Goal: Information Seeking & Learning: Find specific fact

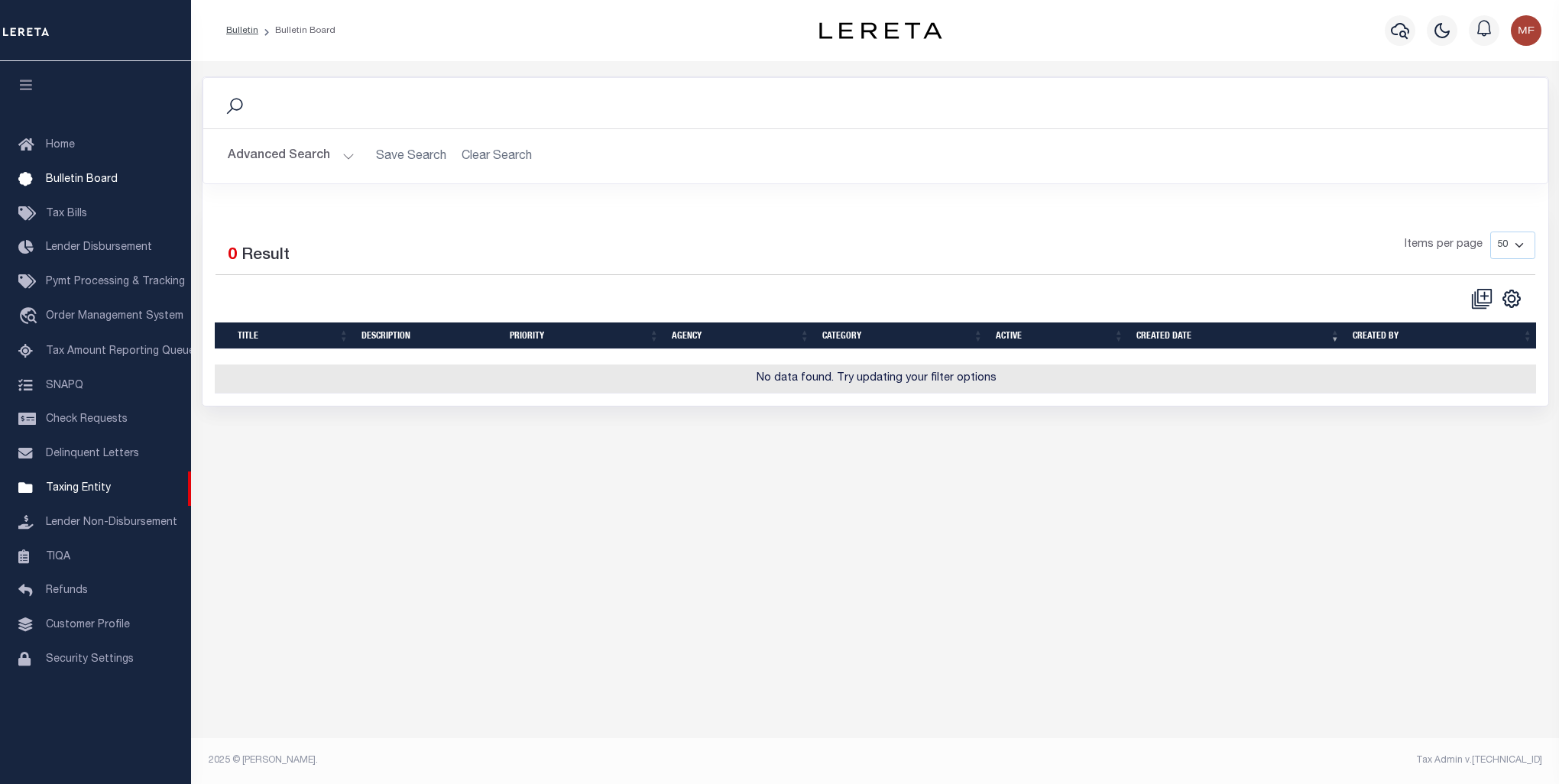
select select "50"
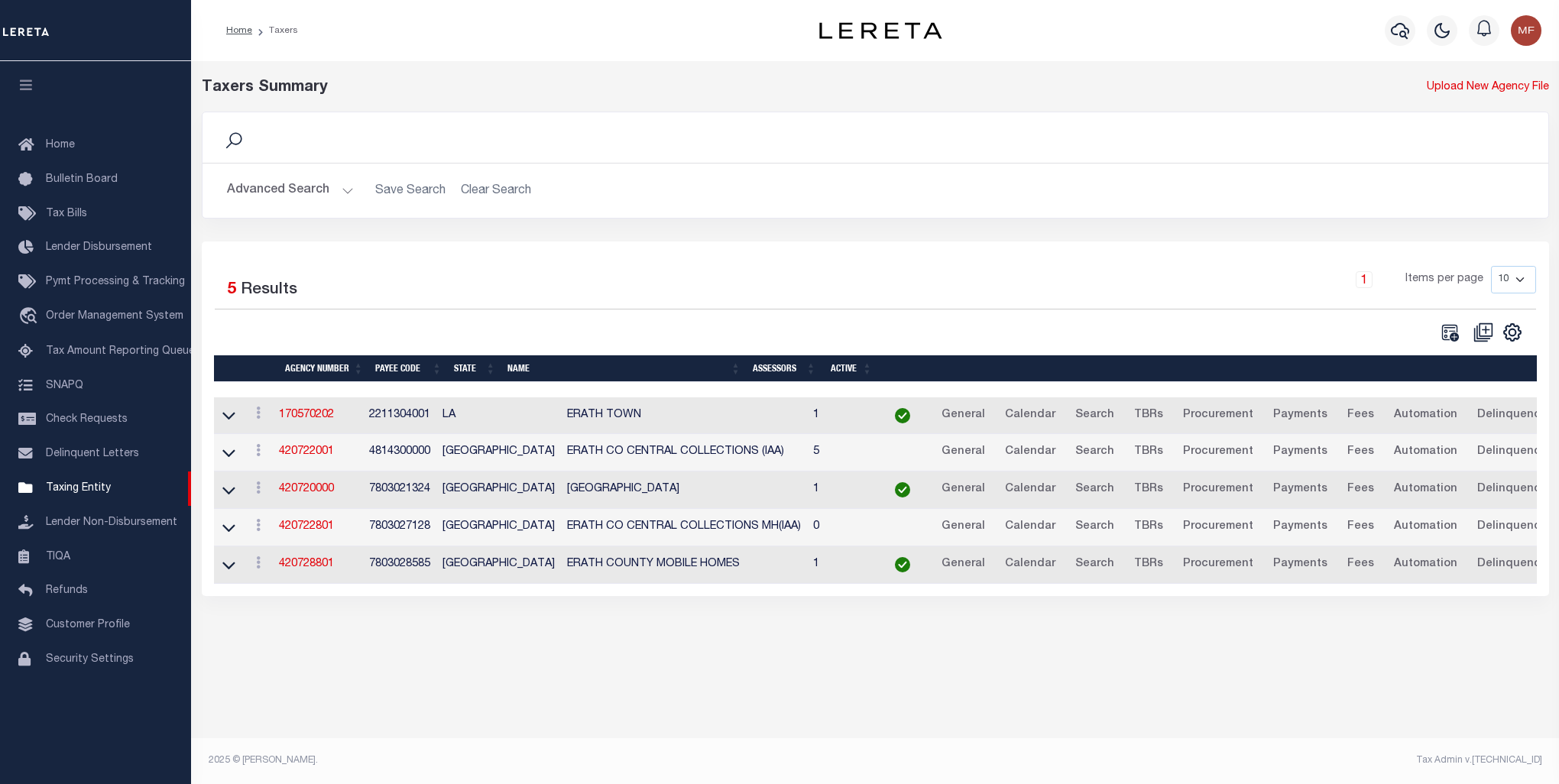
click at [308, 184] on button "Advanced Search" at bounding box center [290, 190] width 127 height 29
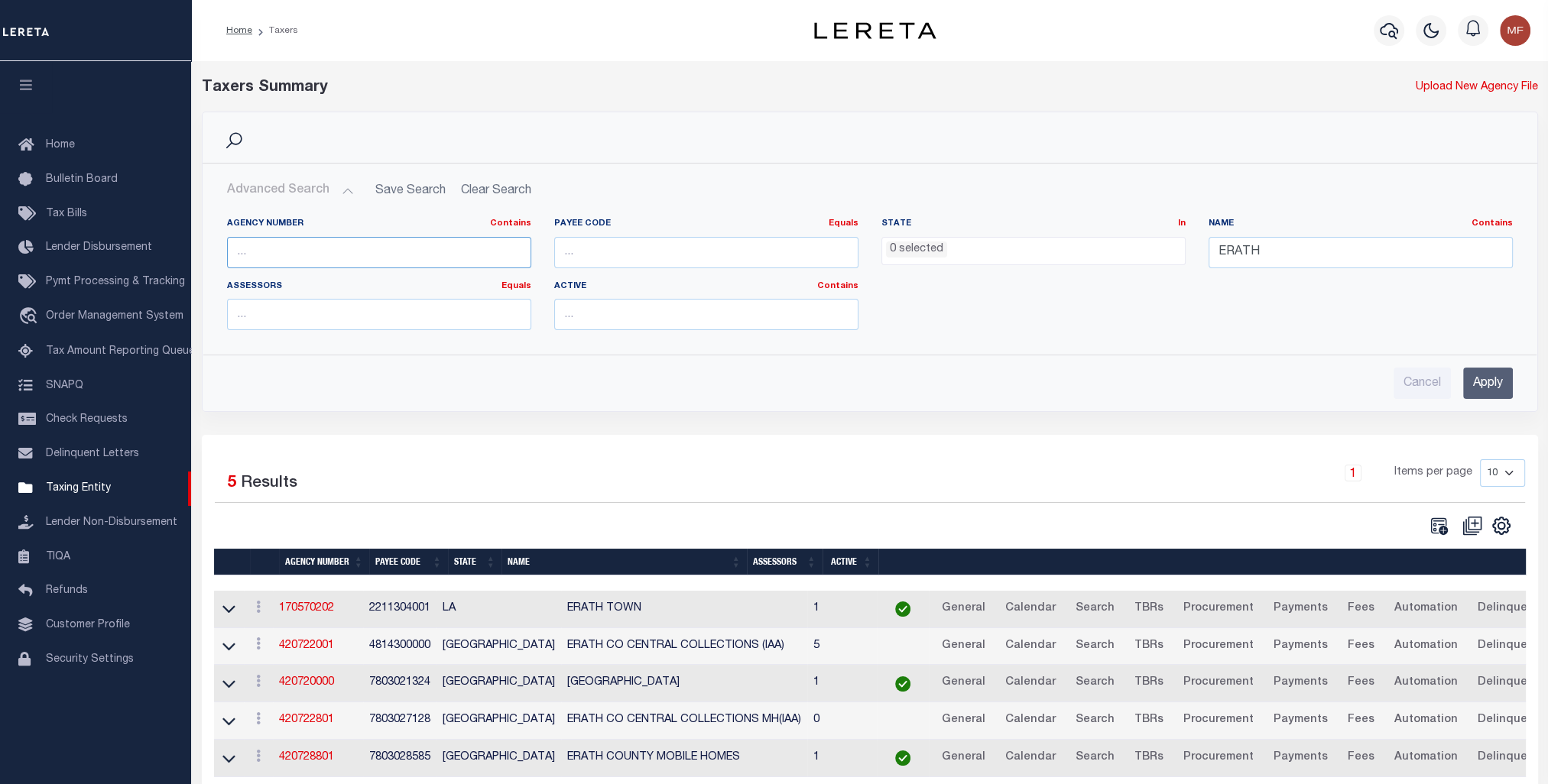
click at [401, 255] on input "text" at bounding box center [379, 252] width 304 height 31
paste input "420310906"
type input "420310906"
click at [1500, 381] on input "Apply" at bounding box center [1487, 382] width 50 height 31
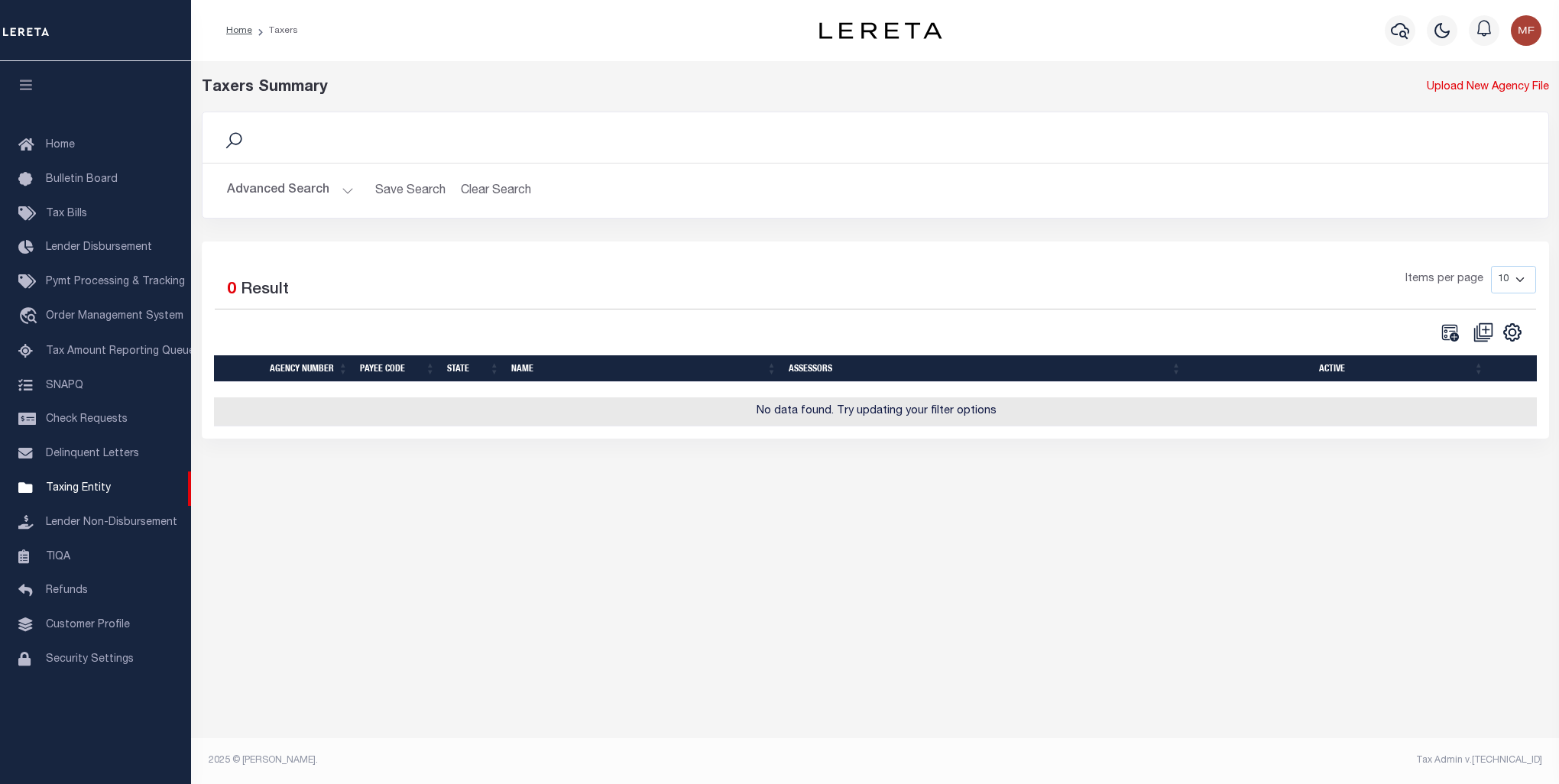
click at [263, 196] on button "Advanced Search" at bounding box center [290, 190] width 127 height 29
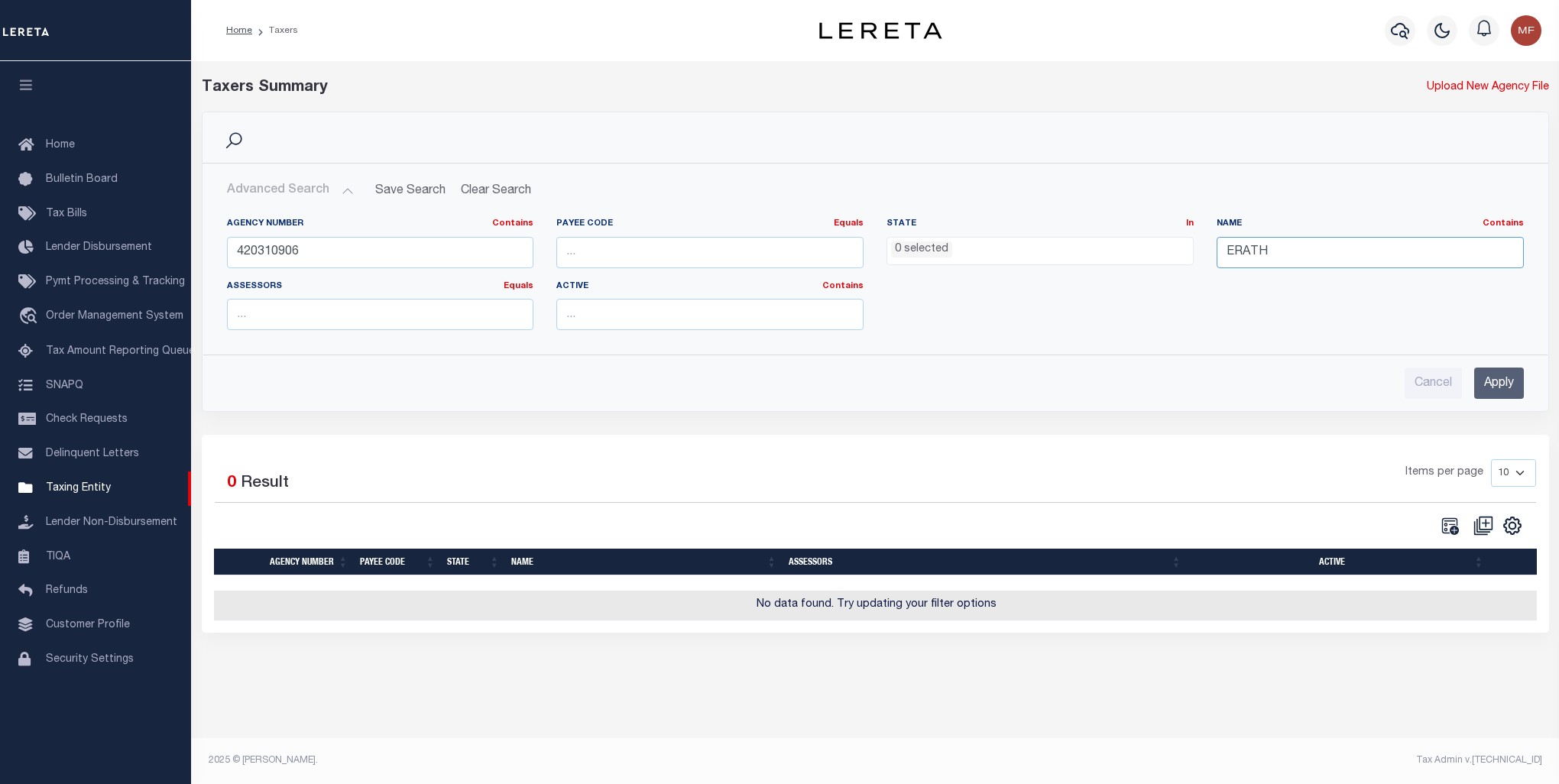
drag, startPoint x: 1289, startPoint y: 250, endPoint x: 1182, endPoint y: 238, distance: 107.7
click at [1182, 238] on div "Agency Number Contains Contains Is 420310906 Payee Code Equals Equals Is Not Eq…" at bounding box center [875, 280] width 1320 height 124
click at [1510, 401] on div "Advanced Search Save Search Clear Search tblPayees_dynamictable_____DefaultSave…" at bounding box center [876, 287] width 1346 height 248
click at [1505, 387] on input "Apply" at bounding box center [1499, 382] width 50 height 31
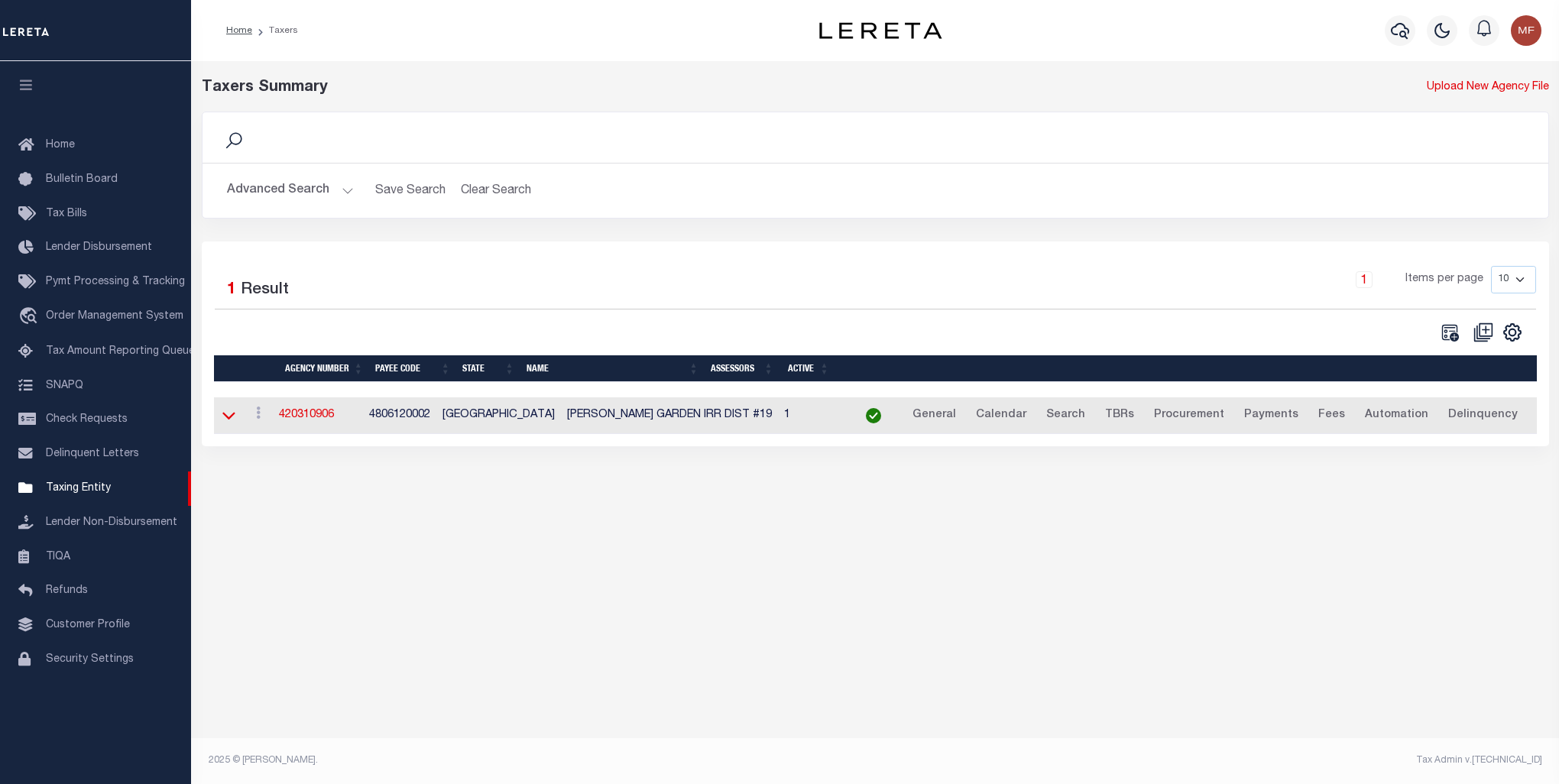
click at [224, 418] on icon at bounding box center [229, 416] width 13 height 8
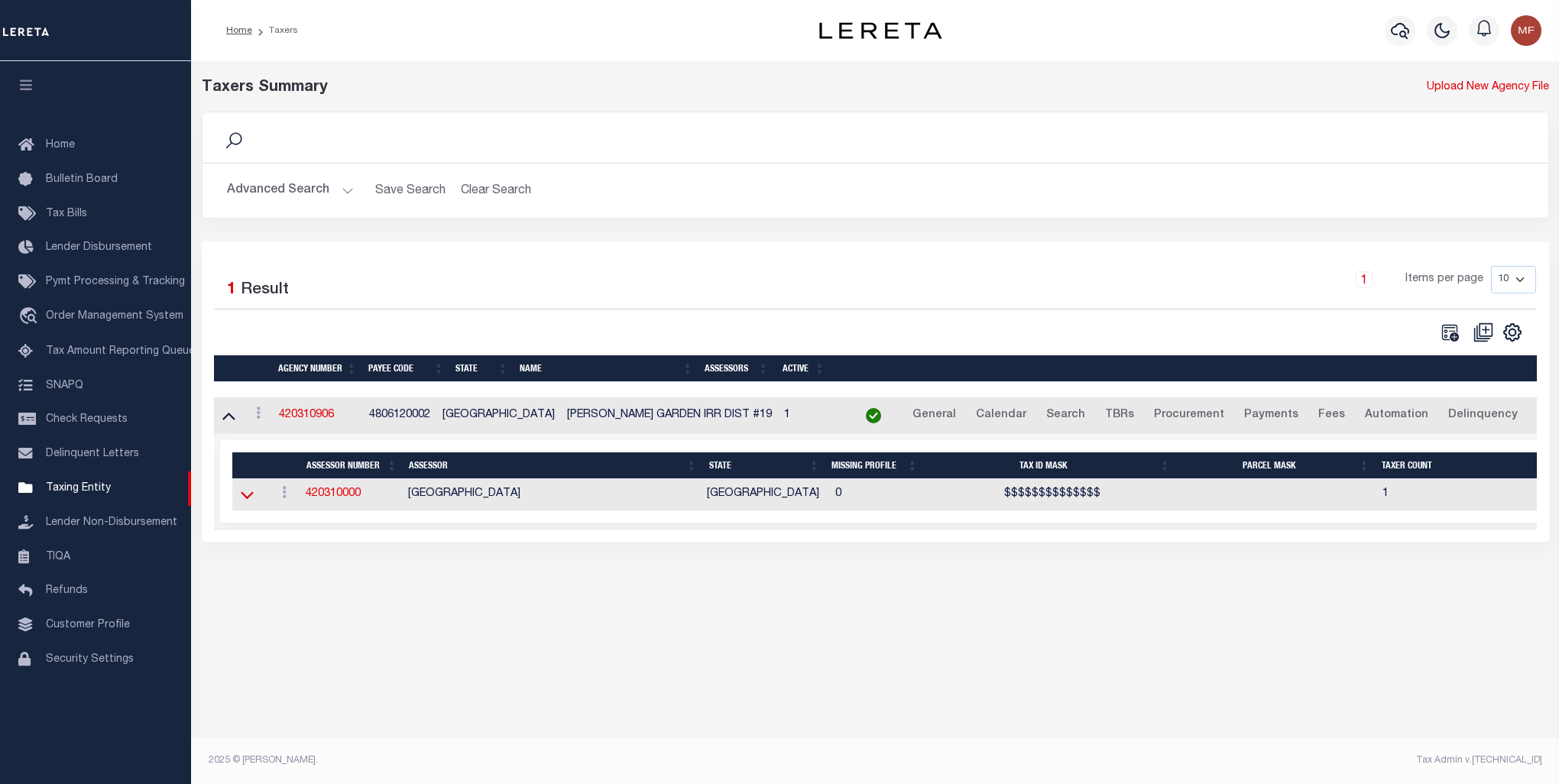
click at [241, 495] on icon at bounding box center [247, 496] width 13 height 8
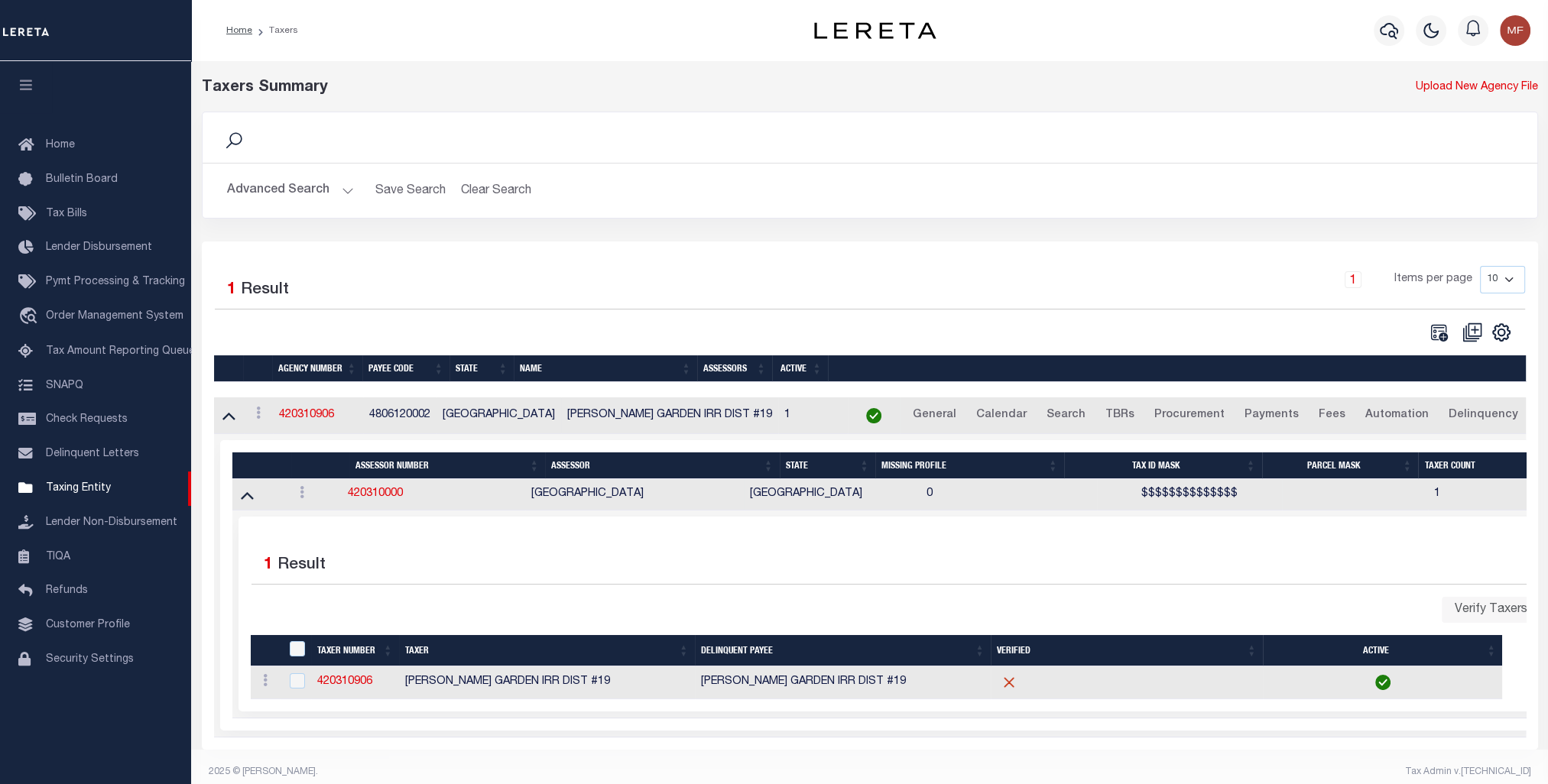
click at [283, 190] on button "Advanced Search" at bounding box center [290, 190] width 127 height 29
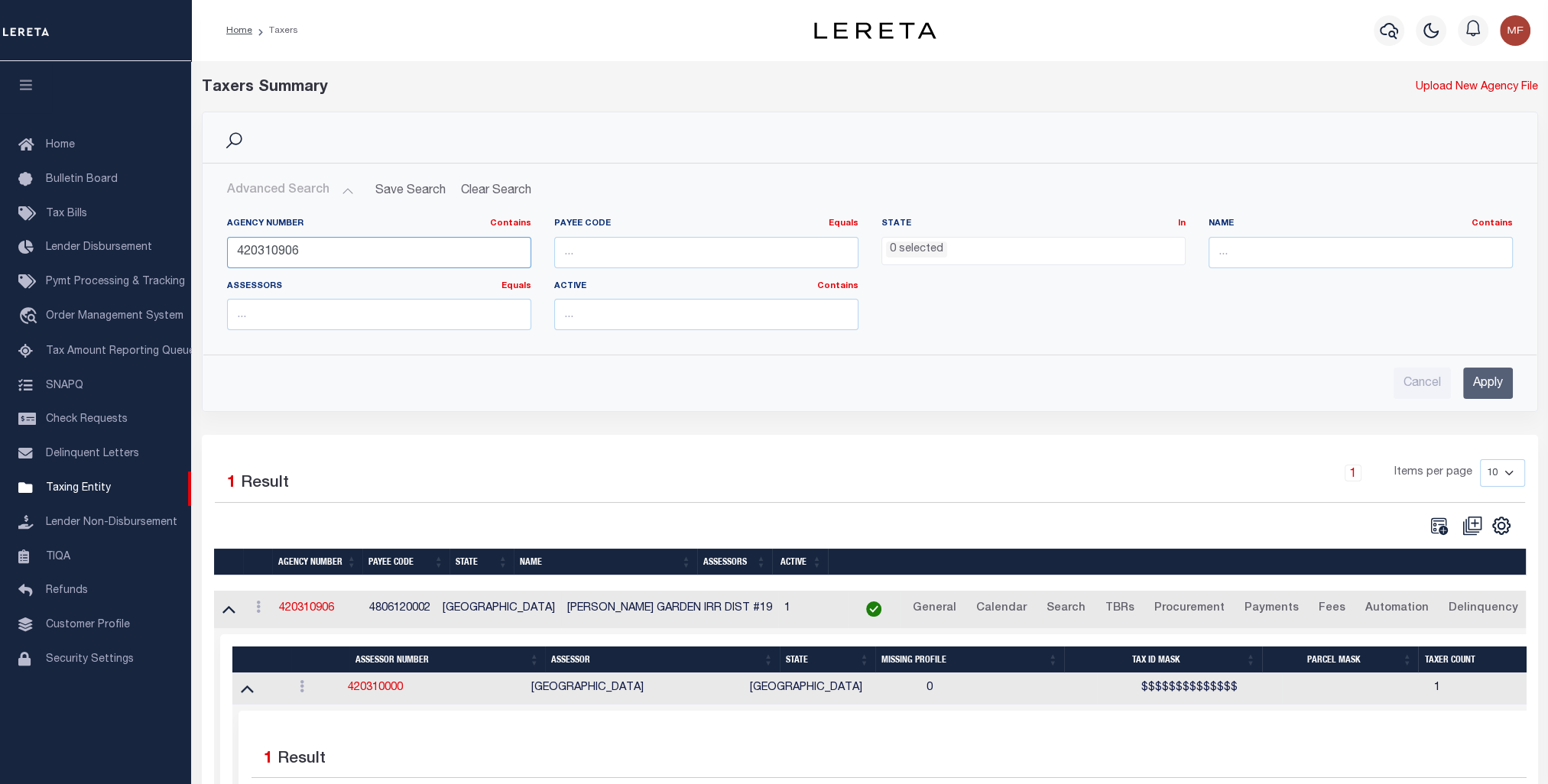
drag, startPoint x: 312, startPoint y: 253, endPoint x: 196, endPoint y: 250, distance: 116.0
click at [196, 250] on div "Search Advanced Search Save Search Clear Search tblPayees_dynamictable_____Defa…" at bounding box center [869, 273] width 1359 height 324
paste input "1010988"
click at [1486, 383] on input "Apply" at bounding box center [1487, 382] width 50 height 31
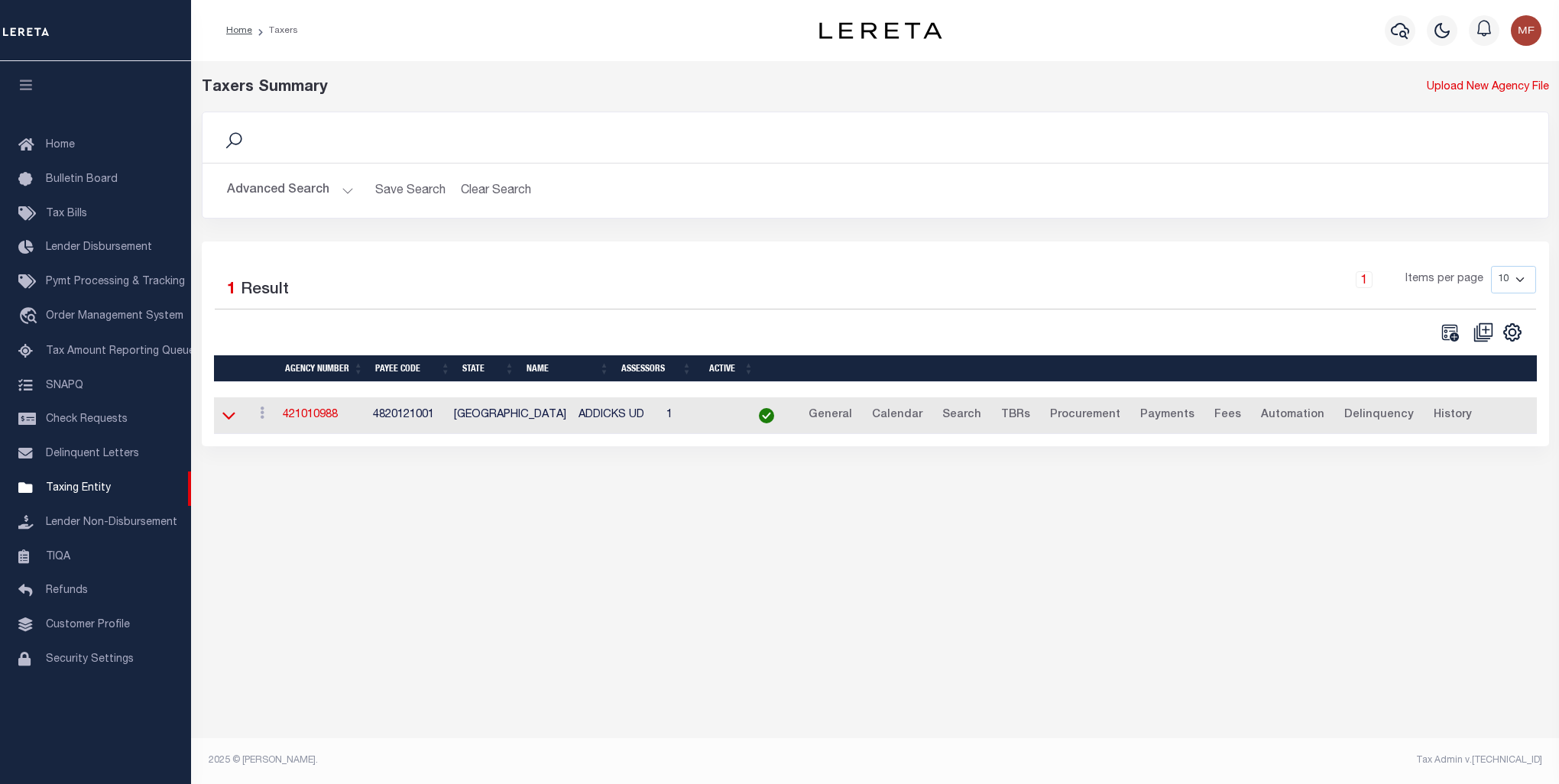
click at [223, 415] on icon at bounding box center [229, 416] width 13 height 8
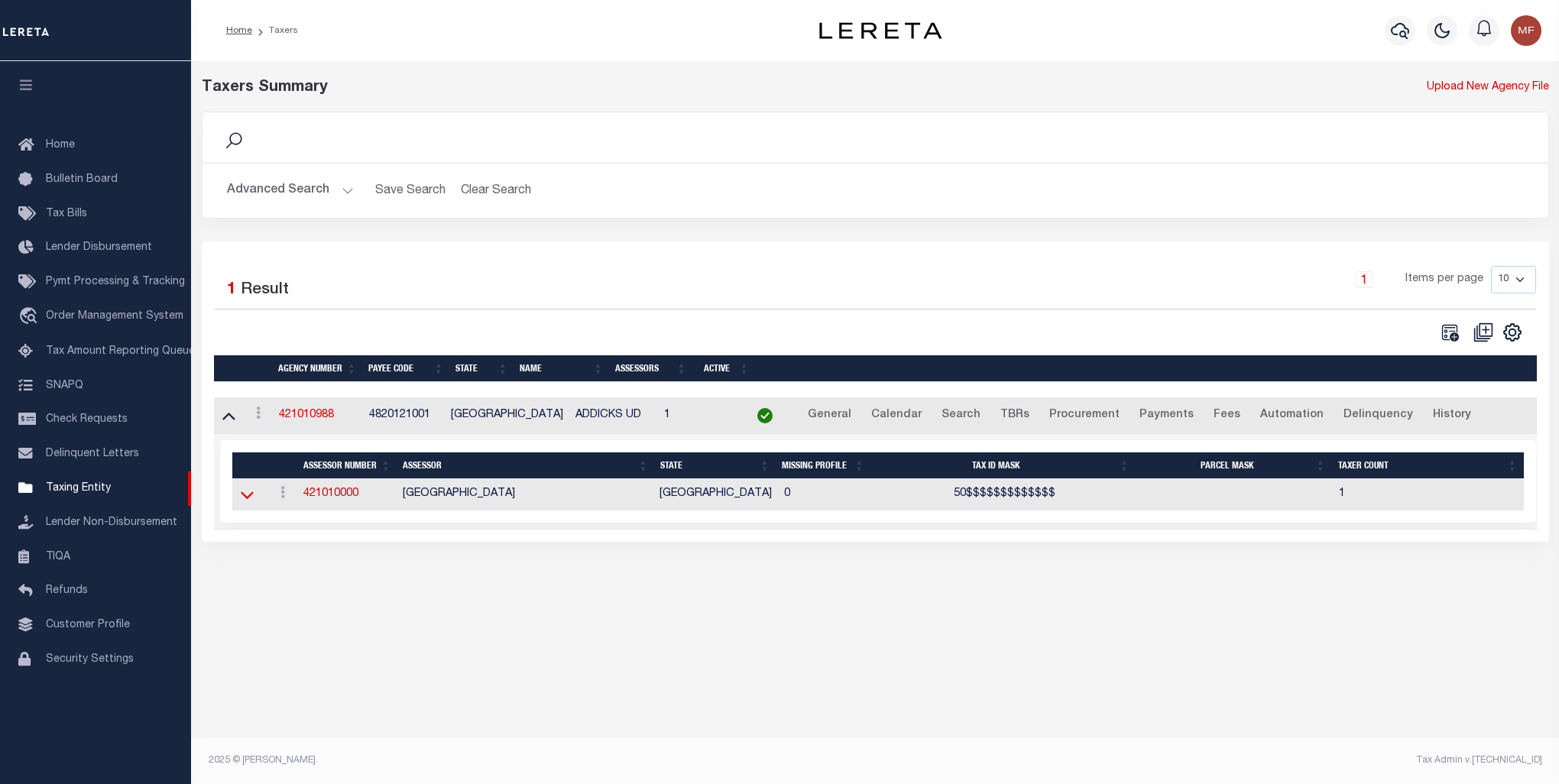
click at [245, 500] on icon at bounding box center [247, 494] width 13 height 16
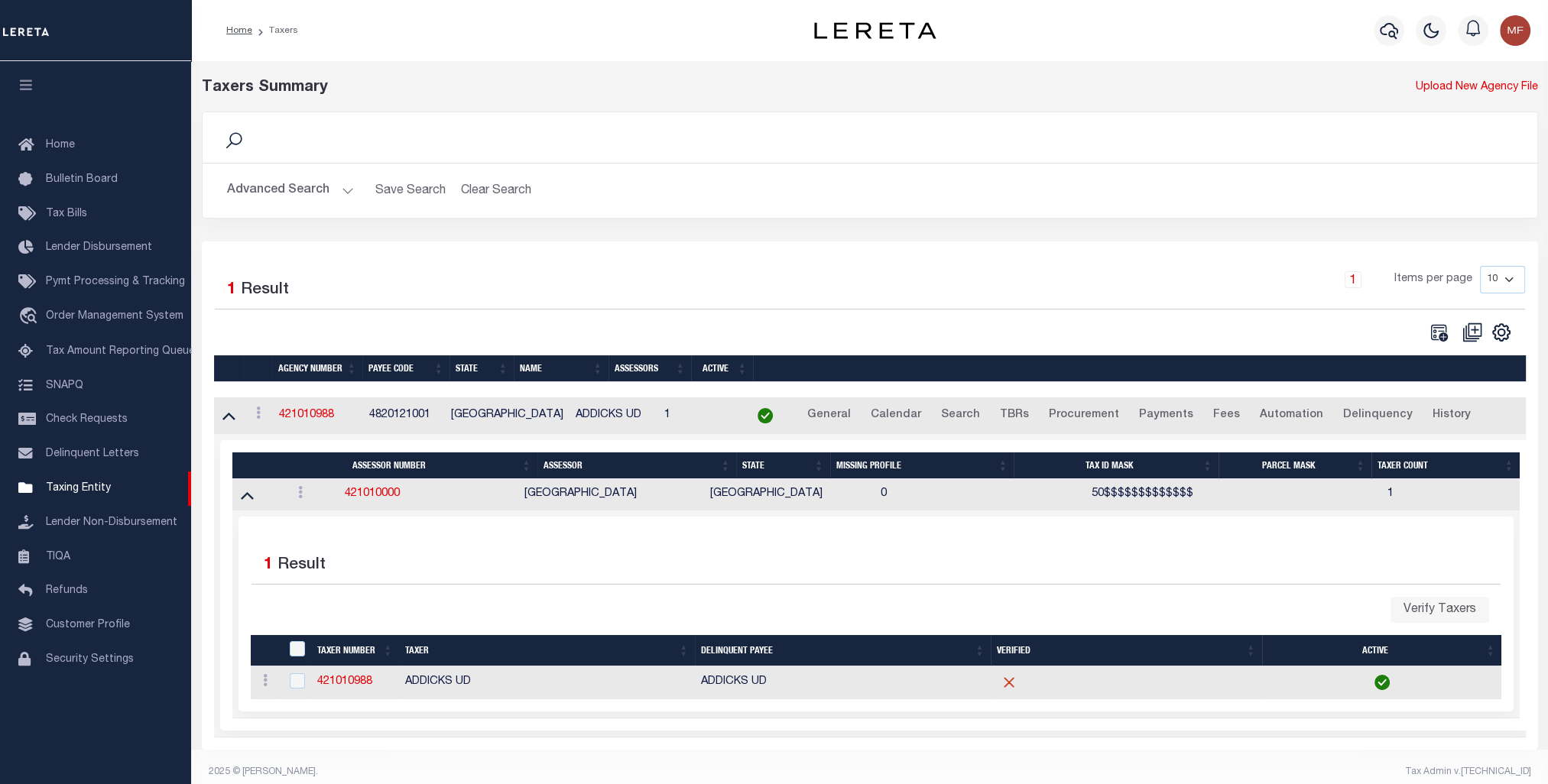
click at [291, 188] on button "Advanced Search" at bounding box center [290, 190] width 127 height 29
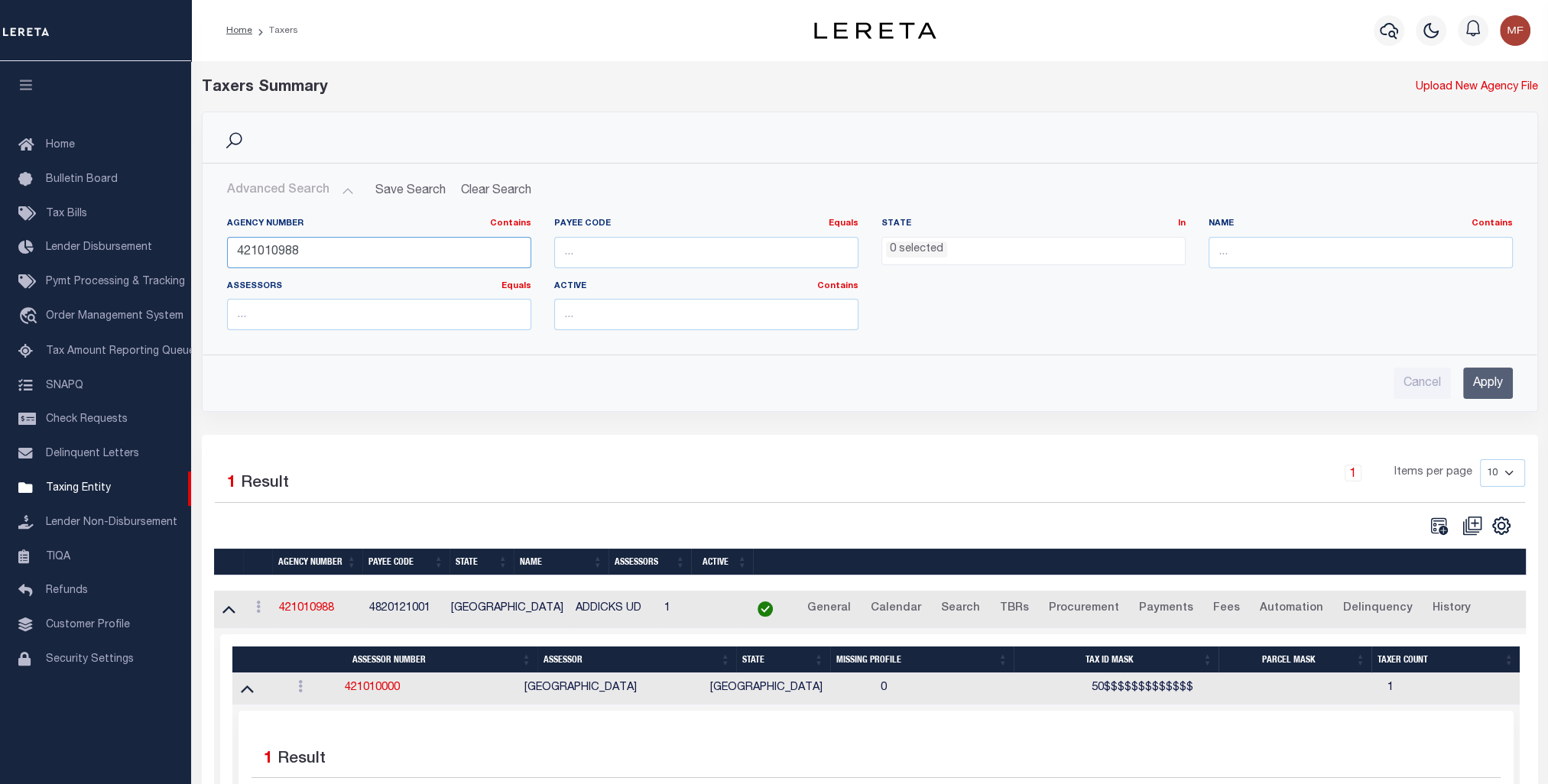
drag, startPoint x: 329, startPoint y: 258, endPoint x: 161, endPoint y: 233, distance: 169.8
click at [205, 250] on div "Agency Number Contains Contains Is 421010988 Payee Code Equals Equals Is Not Eq…" at bounding box center [870, 274] width 1333 height 137
paste input "70393"
click at [1500, 386] on input "Apply" at bounding box center [1487, 382] width 50 height 31
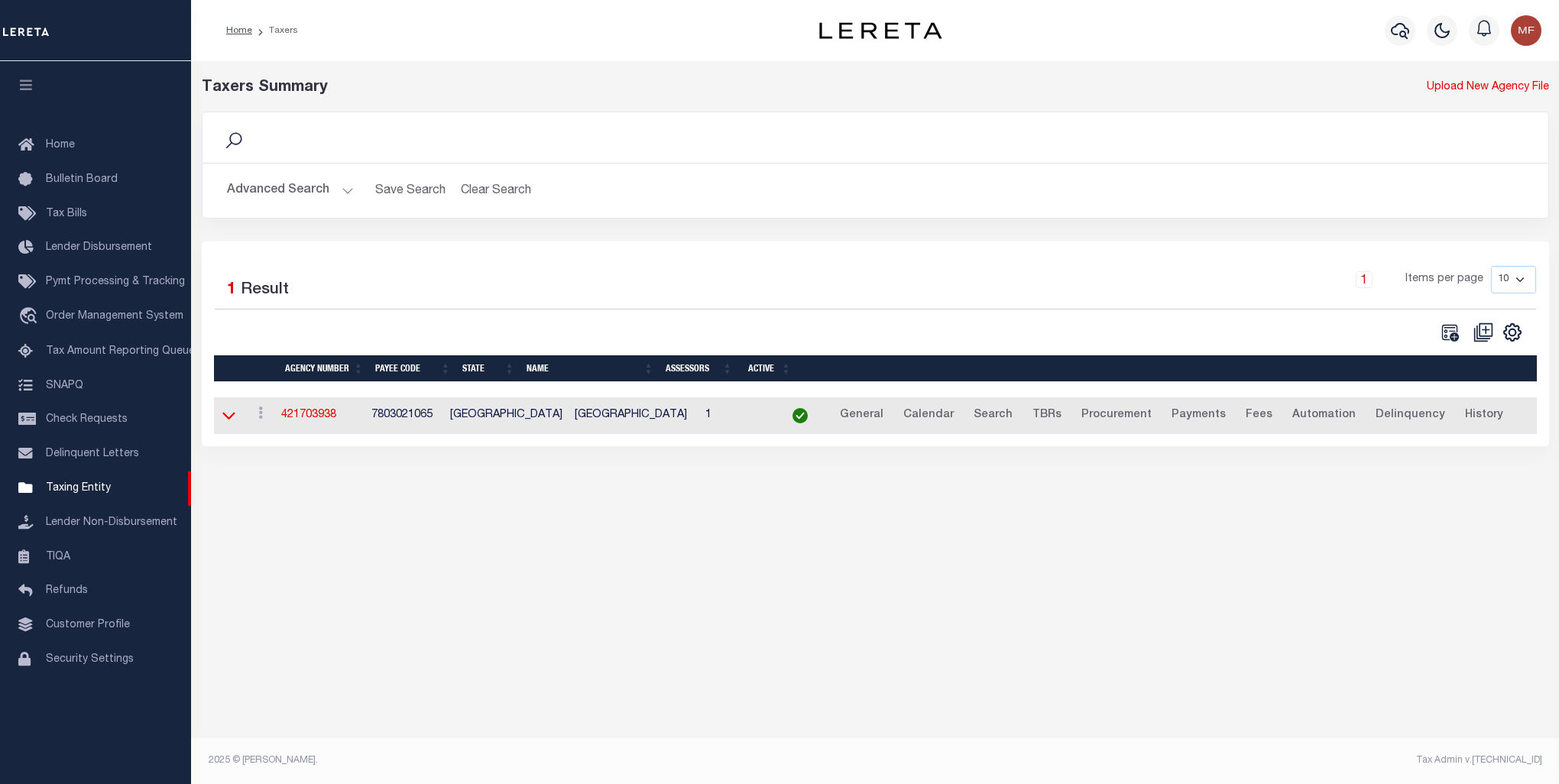
click at [224, 415] on icon at bounding box center [229, 416] width 13 height 8
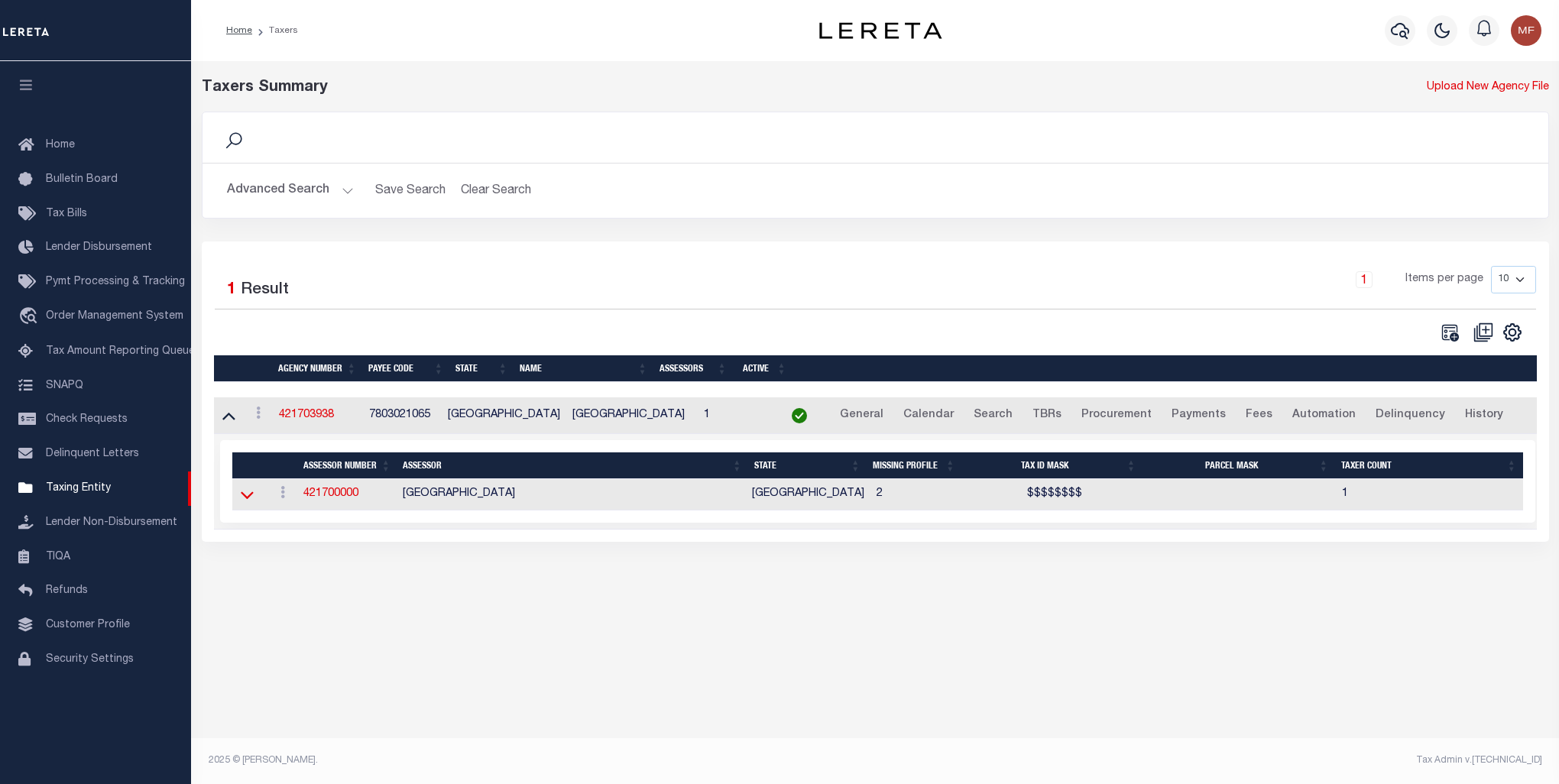
click at [241, 498] on icon at bounding box center [247, 494] width 13 height 16
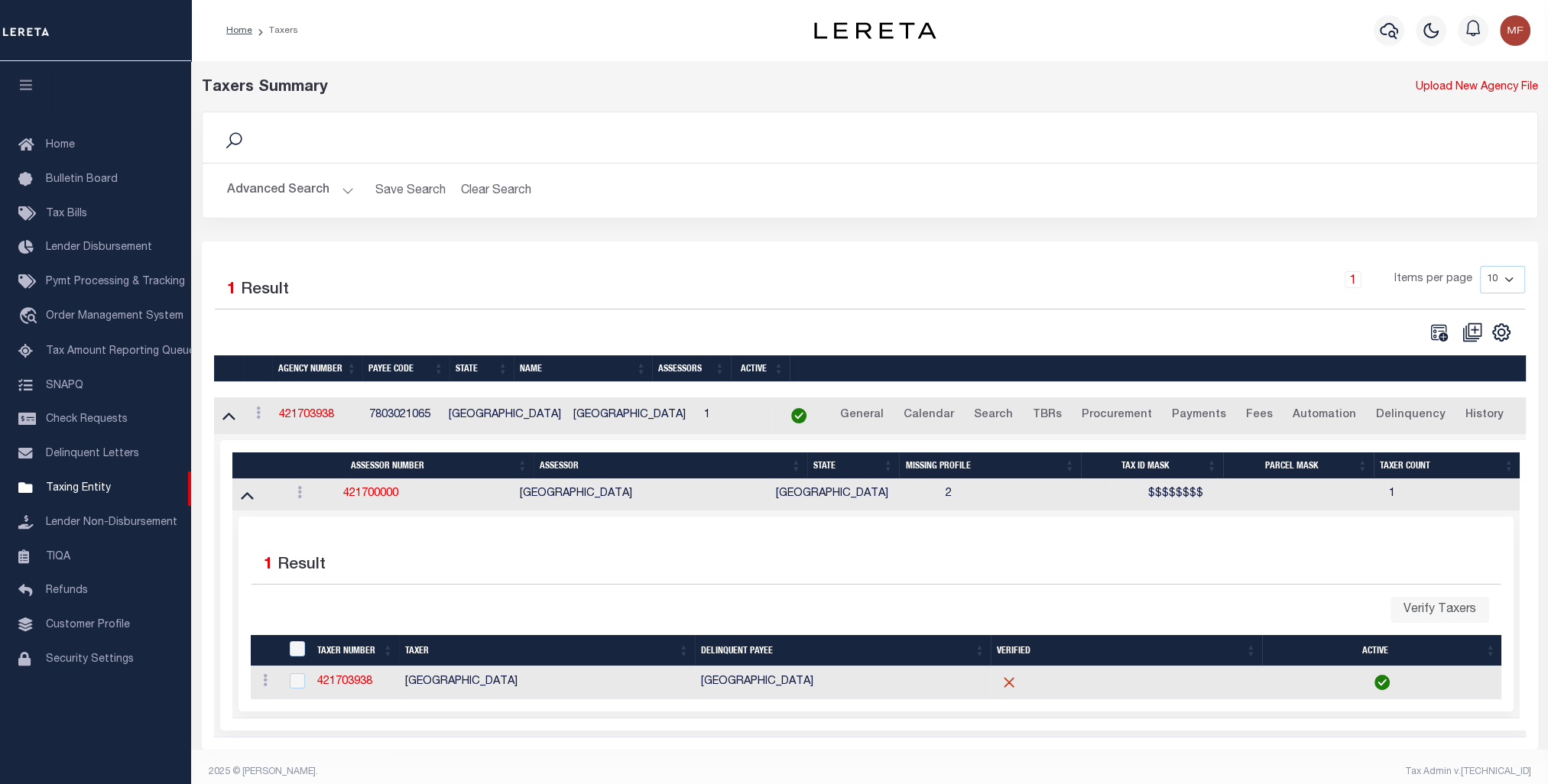
click at [292, 192] on button "Advanced Search" at bounding box center [290, 190] width 127 height 29
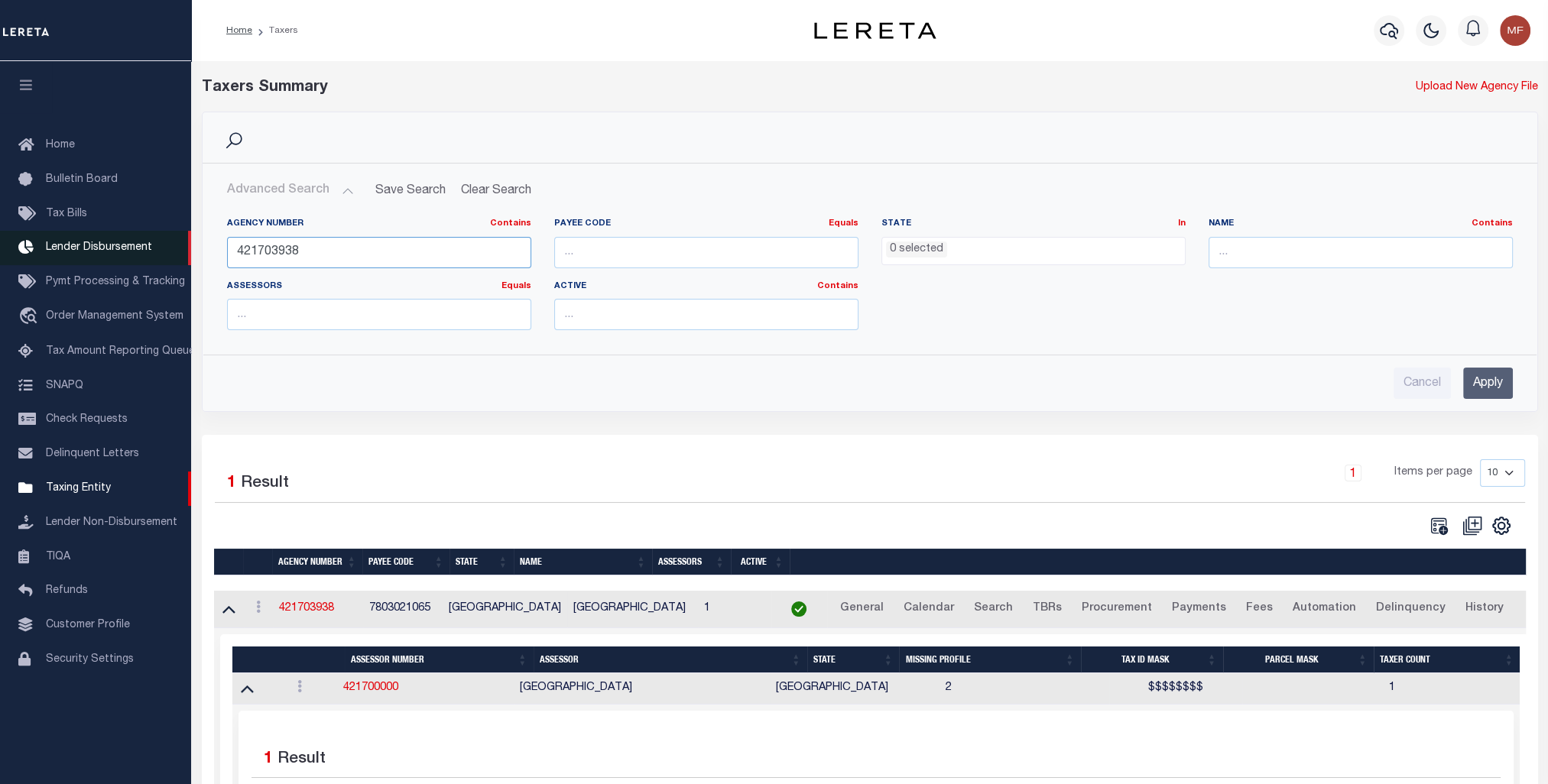
drag, startPoint x: 283, startPoint y: 250, endPoint x: 183, endPoint y: 239, distance: 100.6
click at [183, 239] on div "Home Taxers Profile" at bounding box center [774, 494] width 1548 height 989
paste input "010603"
click at [1495, 388] on input "Apply" at bounding box center [1487, 382] width 50 height 31
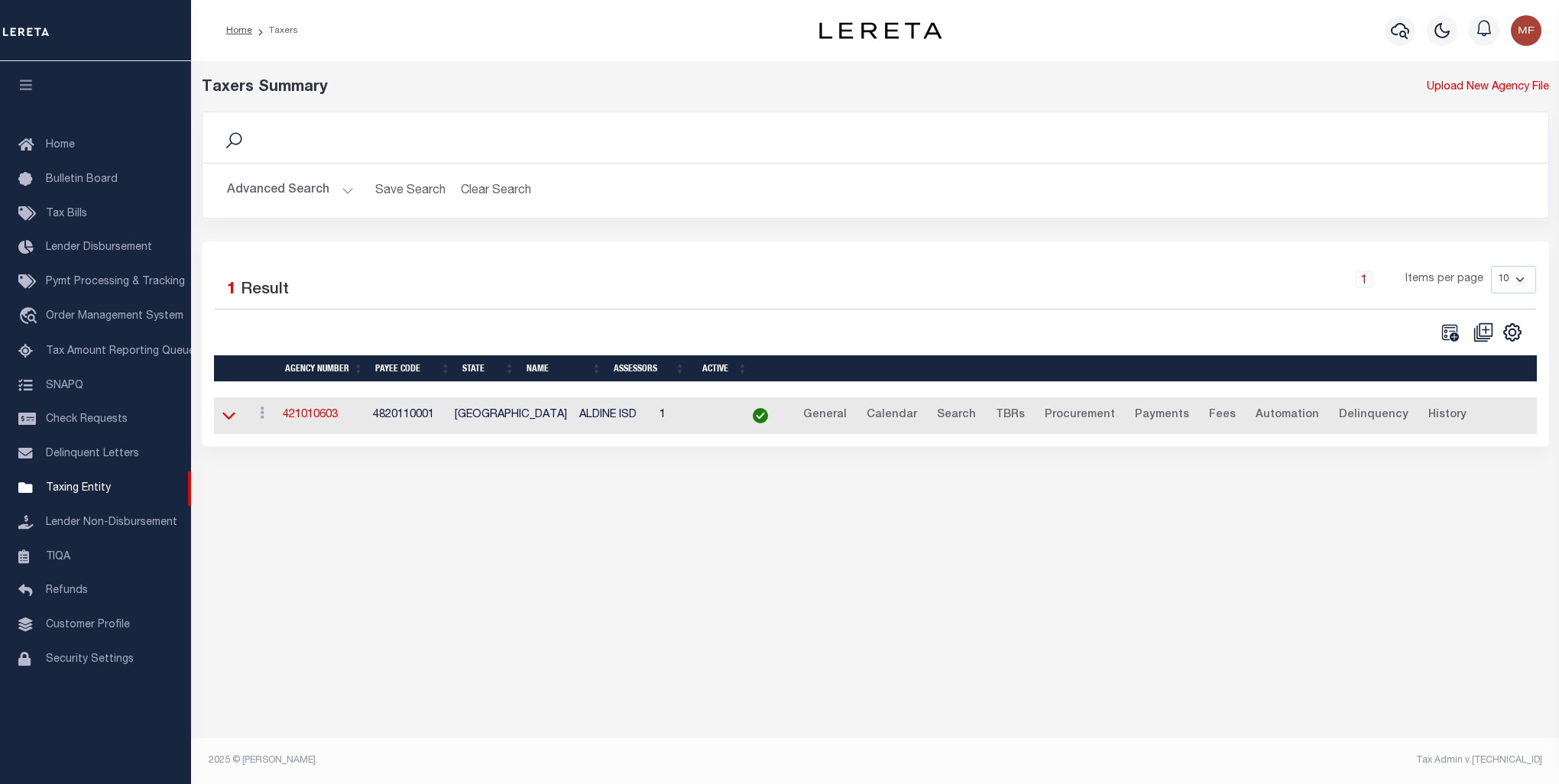
click at [224, 415] on icon at bounding box center [229, 415] width 13 height 16
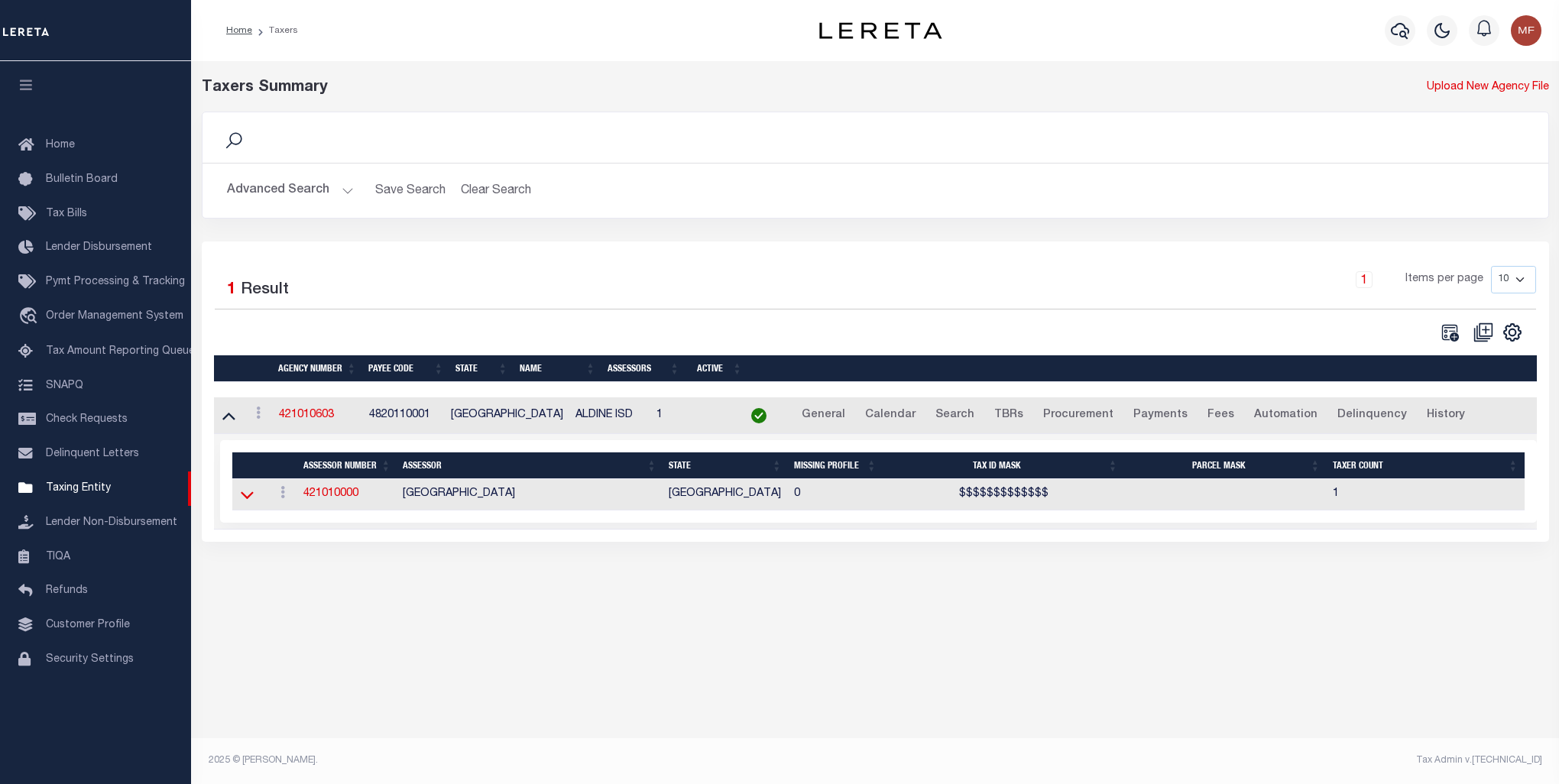
click at [250, 497] on icon at bounding box center [247, 496] width 13 height 8
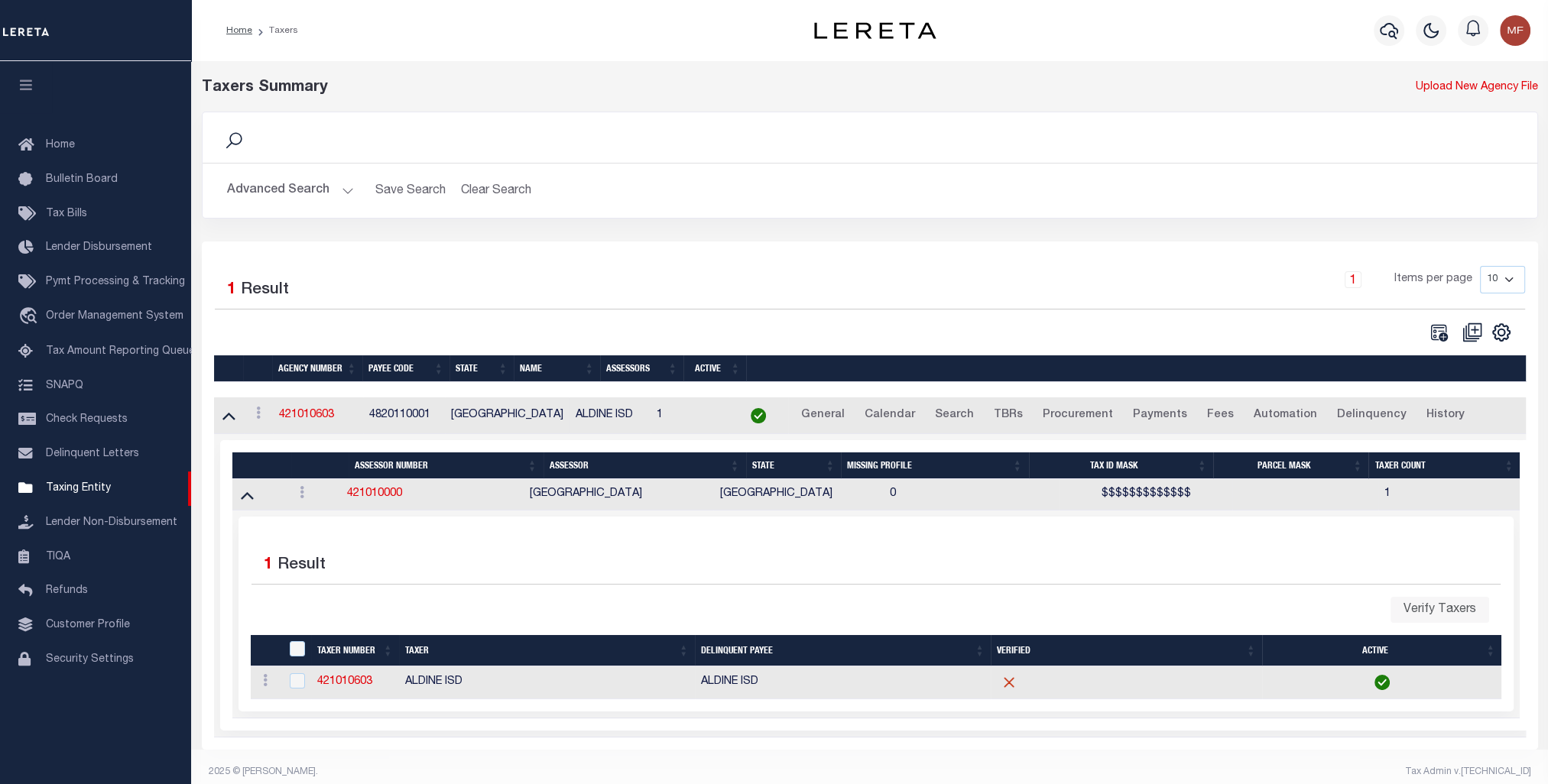
drag, startPoint x: 291, startPoint y: 194, endPoint x: 267, endPoint y: 196, distance: 24.1
click at [291, 194] on button "Advanced Search" at bounding box center [290, 190] width 127 height 29
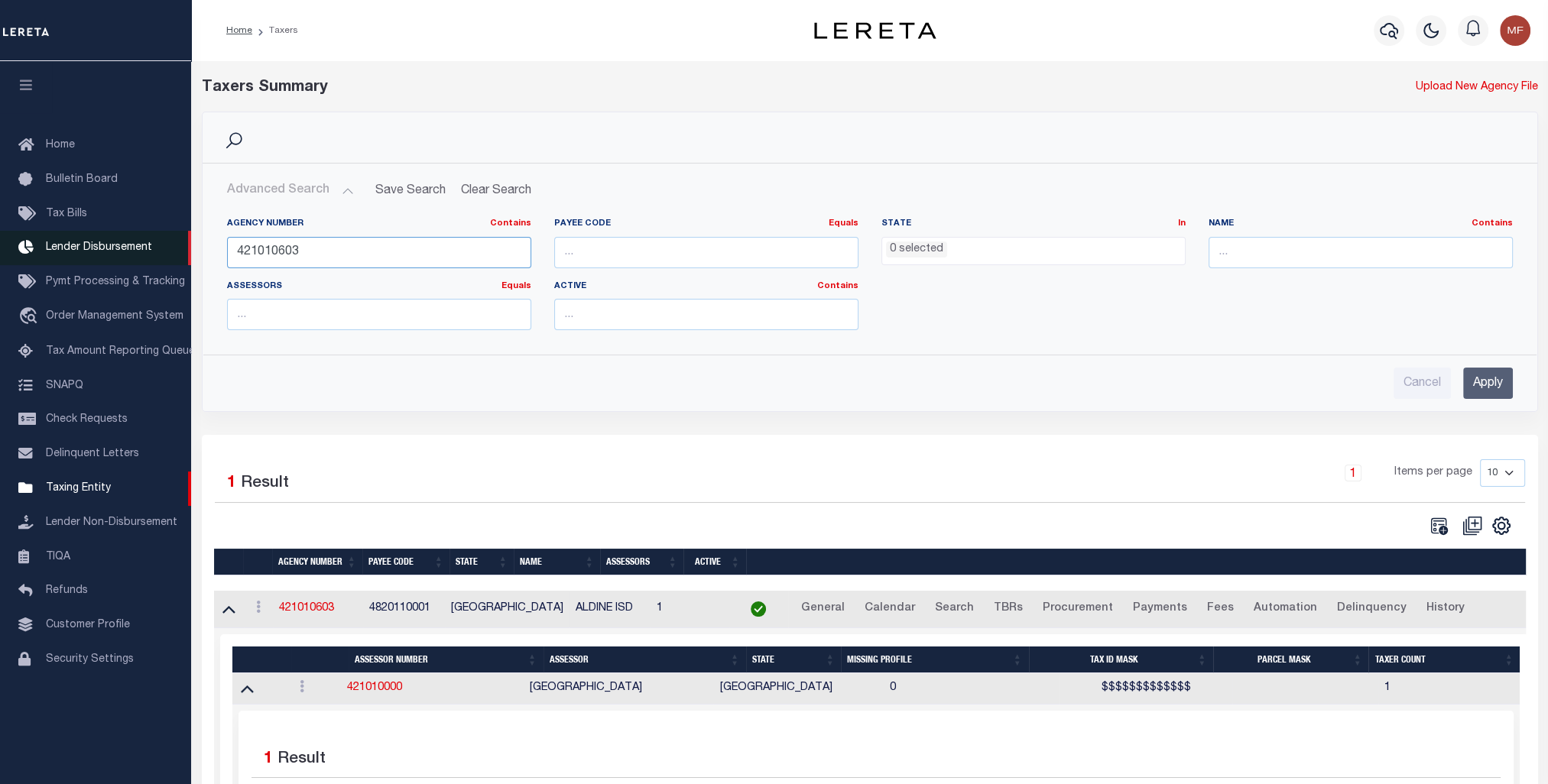
drag, startPoint x: 345, startPoint y: 261, endPoint x: 166, endPoint y: 237, distance: 180.6
click at [168, 240] on div "Home Taxers Profile" at bounding box center [774, 494] width 1548 height 989
paste input "8"
click at [1492, 381] on input "Apply" at bounding box center [1487, 382] width 50 height 31
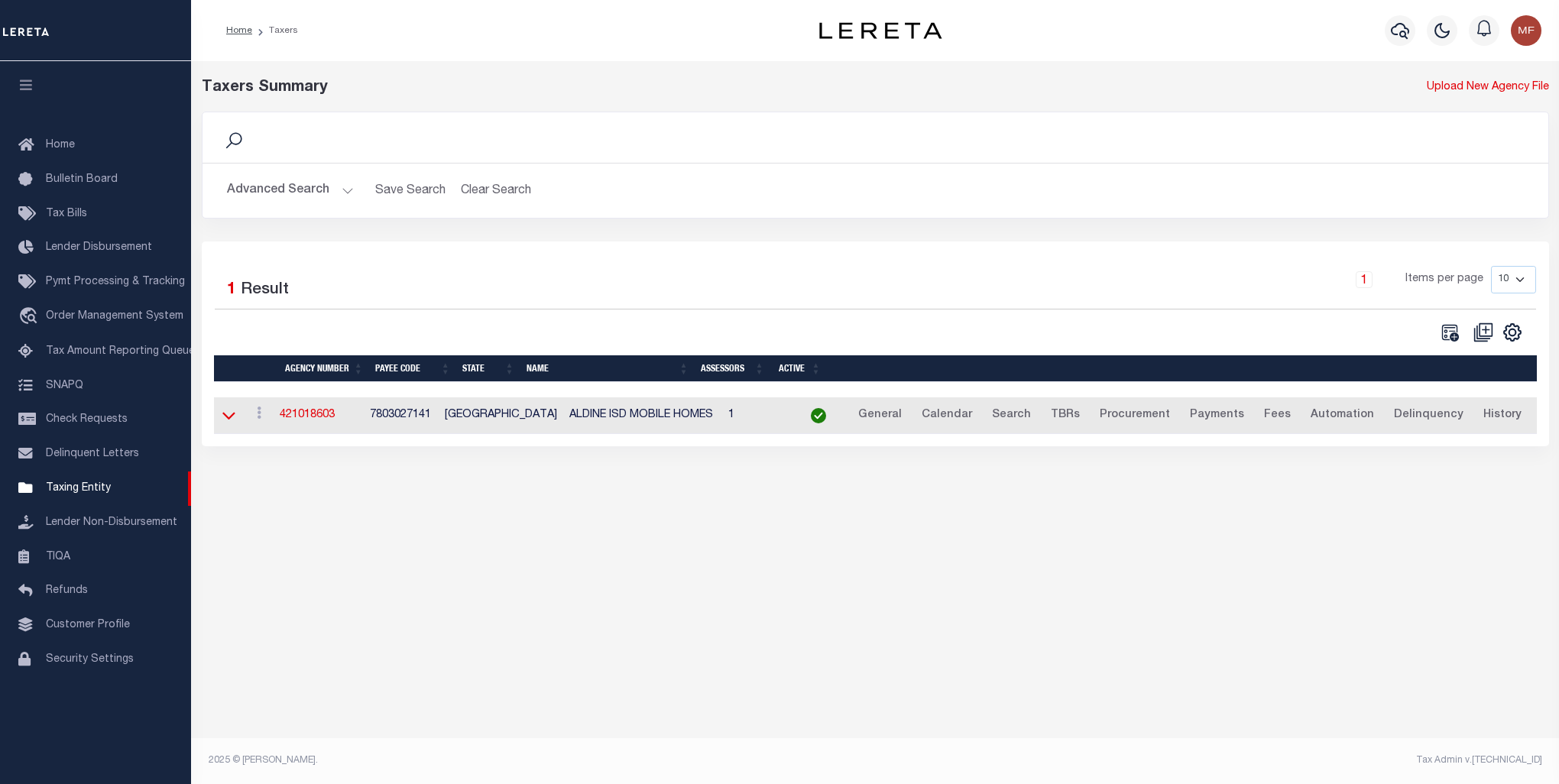
click at [226, 415] on icon at bounding box center [229, 415] width 13 height 16
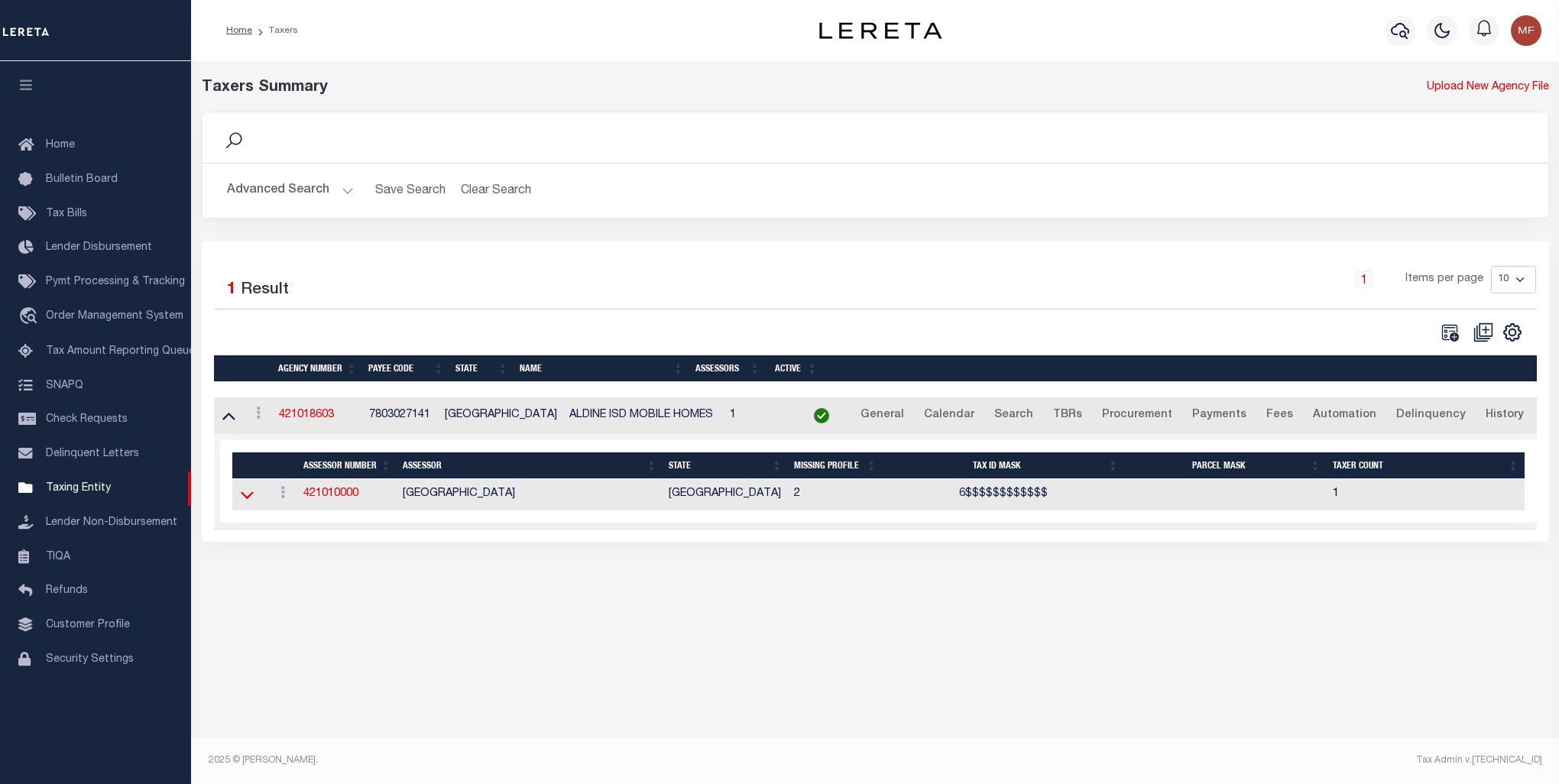
click at [248, 497] on icon at bounding box center [247, 494] width 13 height 16
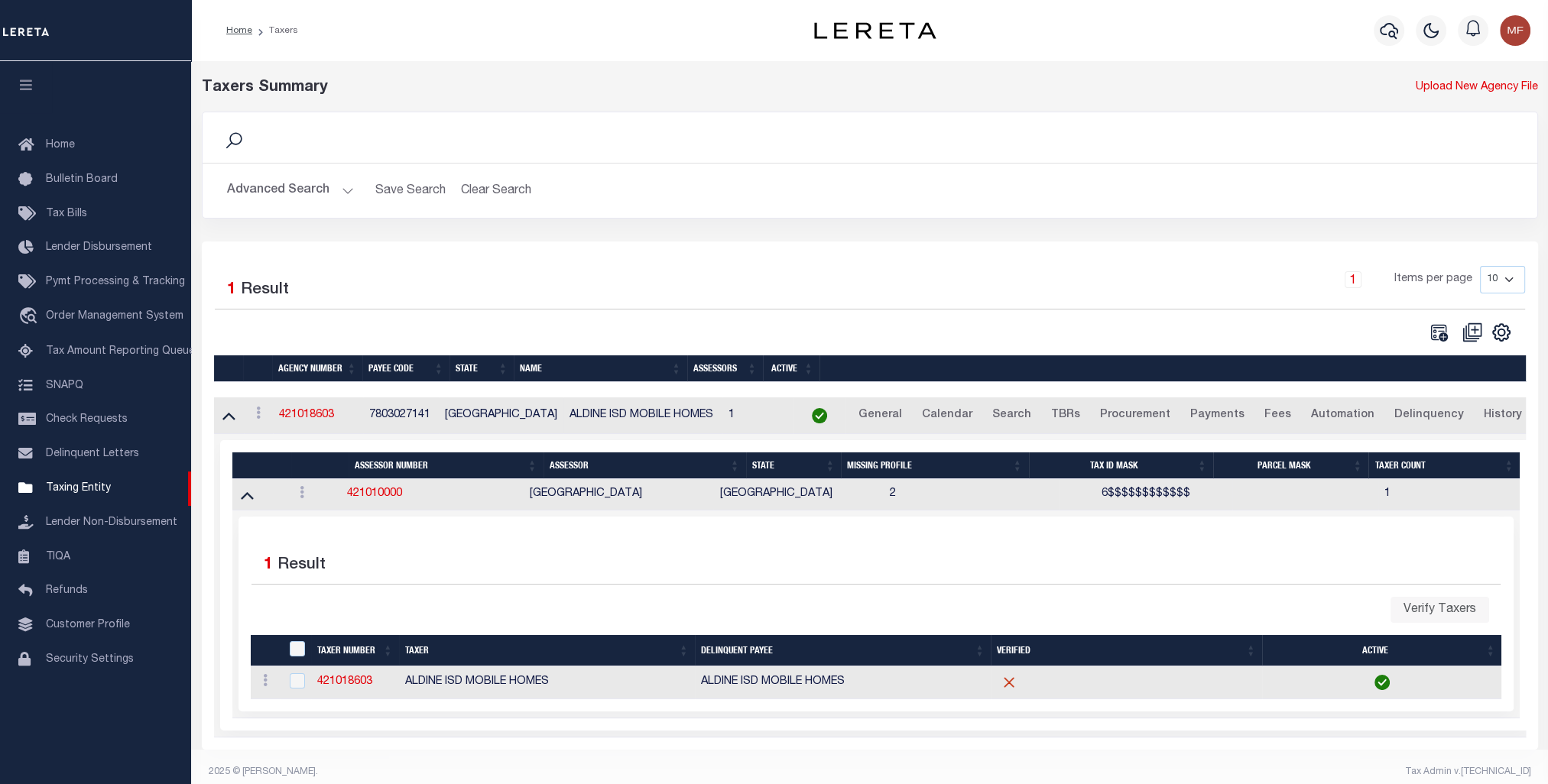
drag, startPoint x: 267, startPoint y: 188, endPoint x: 282, endPoint y: 189, distance: 15.0
click at [267, 188] on button "Advanced Search" at bounding box center [290, 190] width 127 height 29
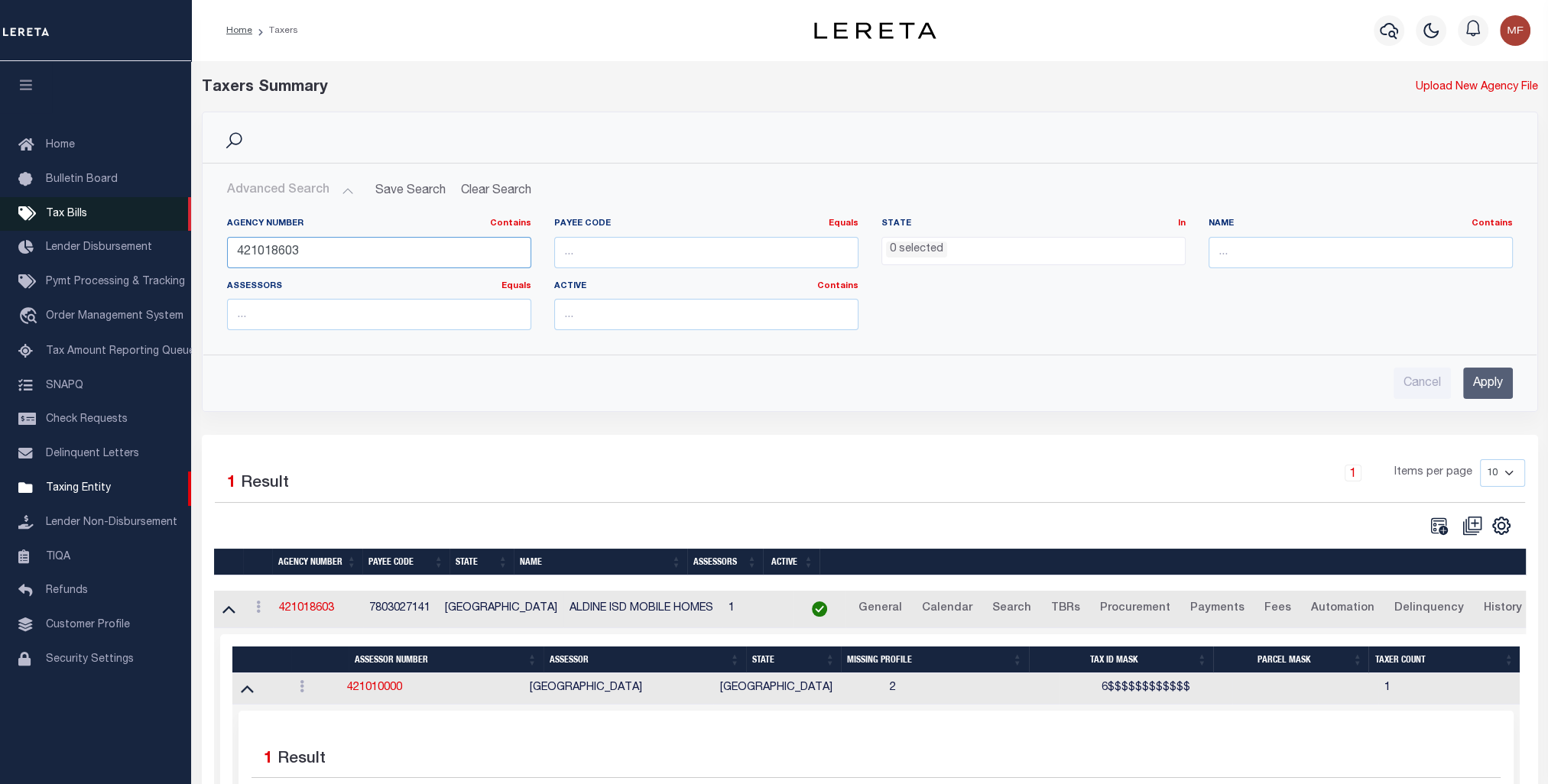
drag, startPoint x: 325, startPoint y: 238, endPoint x: 175, endPoint y: 233, distance: 150.1
click at [190, 238] on div "Home Taxers Profile" at bounding box center [774, 494] width 1548 height 989
paste input "0602"
click at [1489, 383] on input "Apply" at bounding box center [1487, 382] width 50 height 31
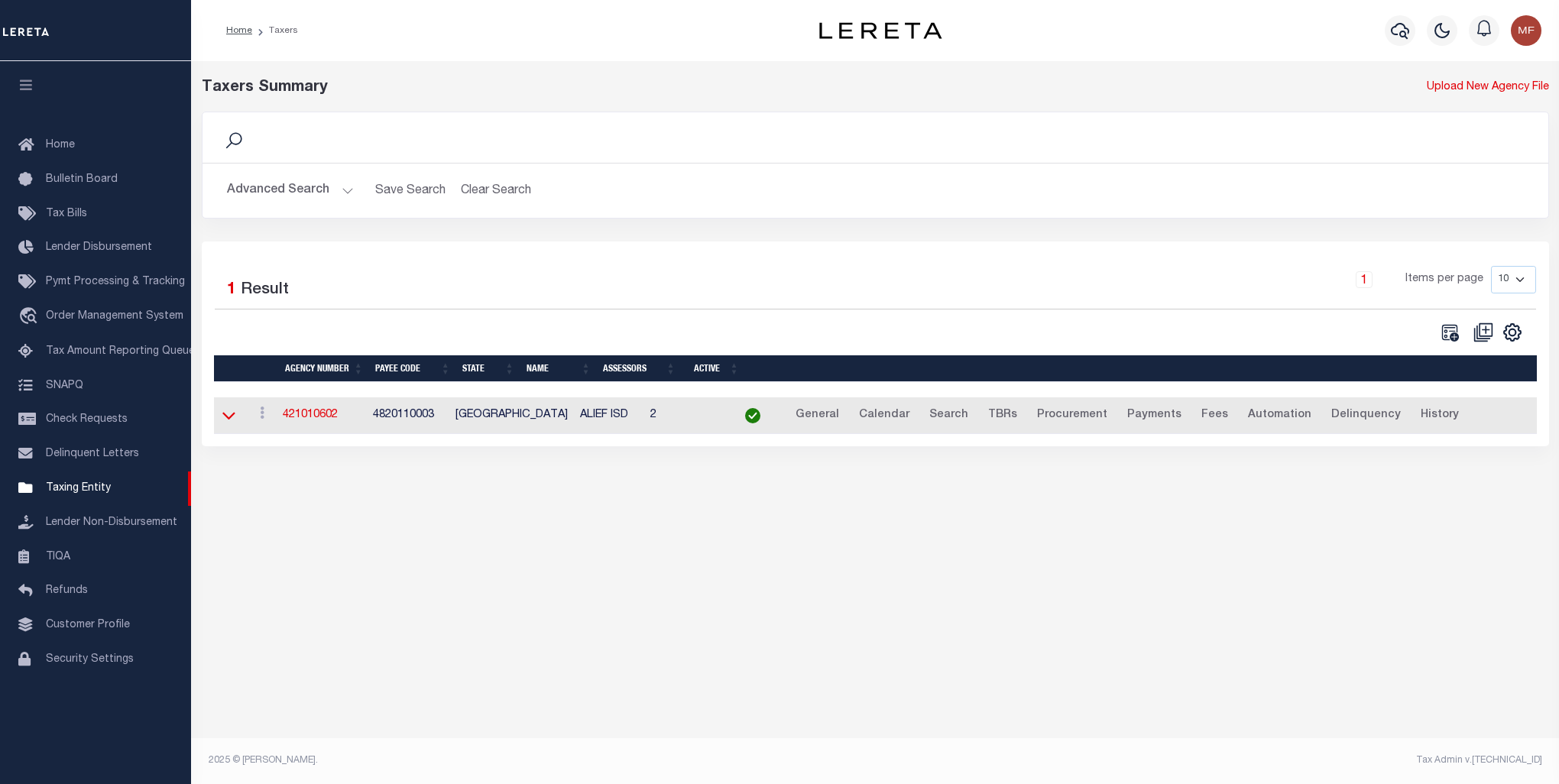
click at [226, 416] on icon at bounding box center [229, 415] width 13 height 16
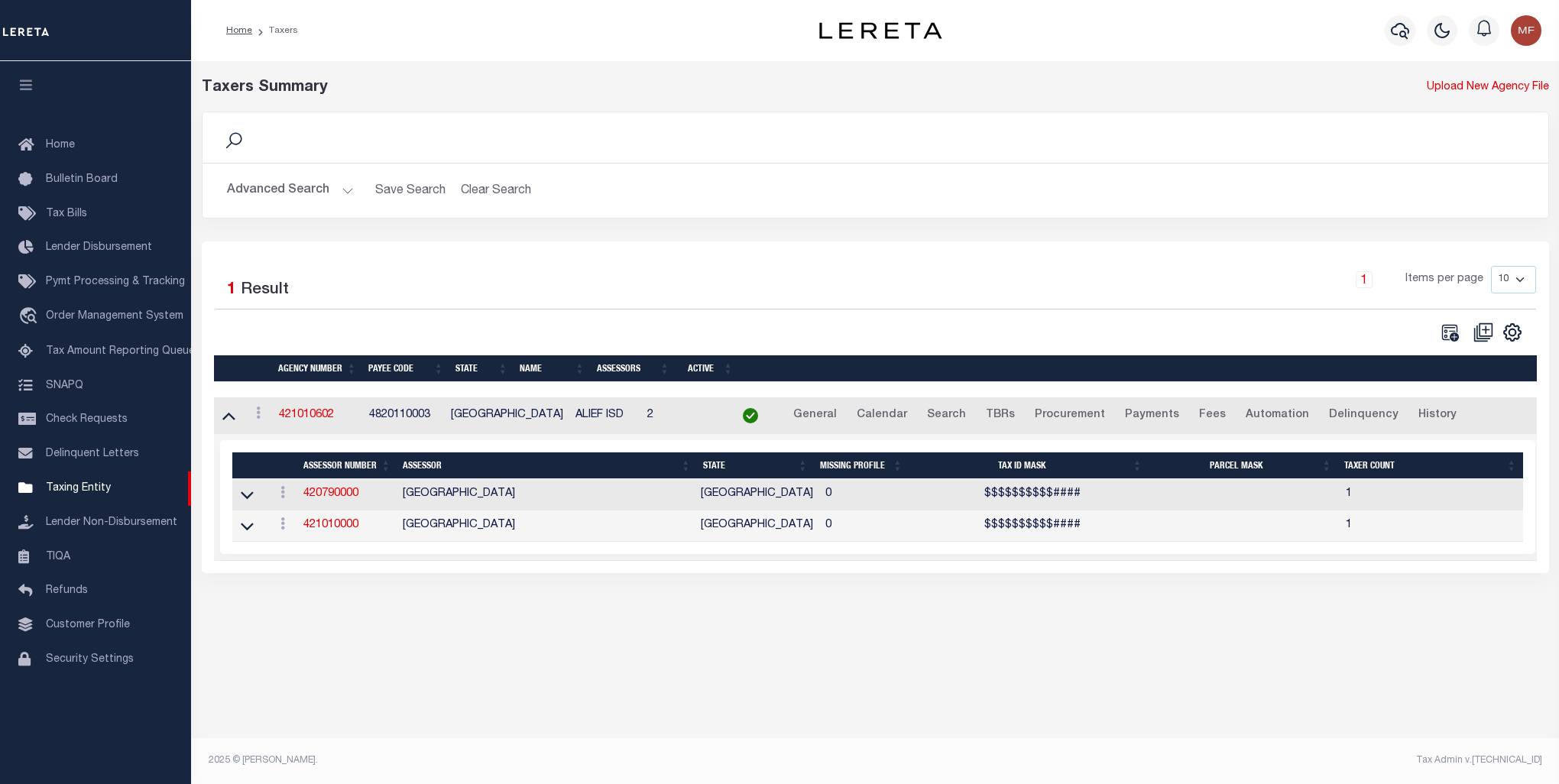
drag, startPoint x: 1330, startPoint y: 162, endPoint x: 1299, endPoint y: 160, distance: 31.1
click at [1330, 163] on hr at bounding box center [876, 163] width 1346 height 1
click at [308, 195] on button "Advanced Search" at bounding box center [290, 190] width 127 height 29
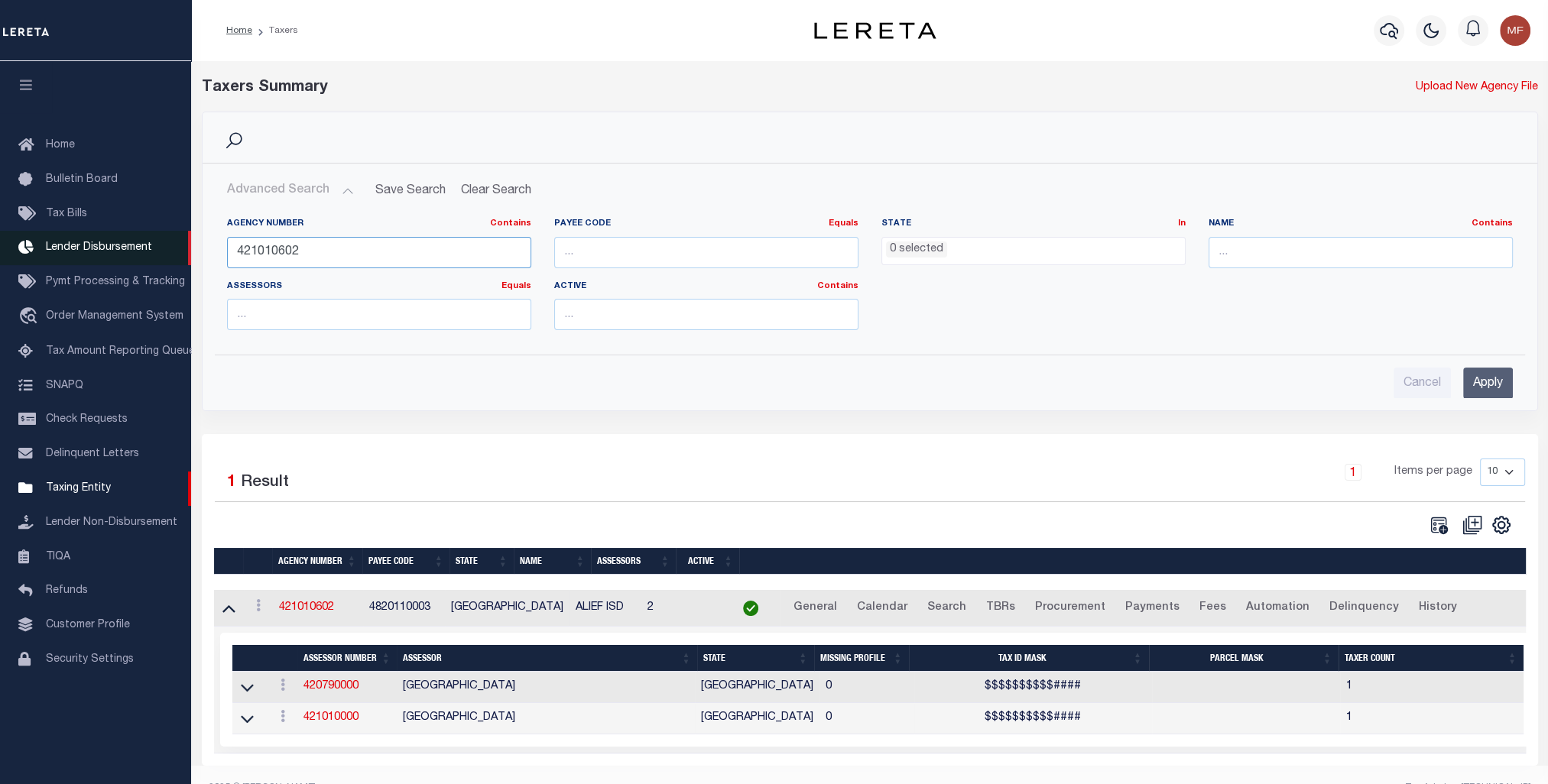
drag, startPoint x: 344, startPoint y: 253, endPoint x: 179, endPoint y: 235, distance: 166.0
click at [188, 238] on div "Home Taxers Profile" at bounding box center [774, 406] width 1548 height 812
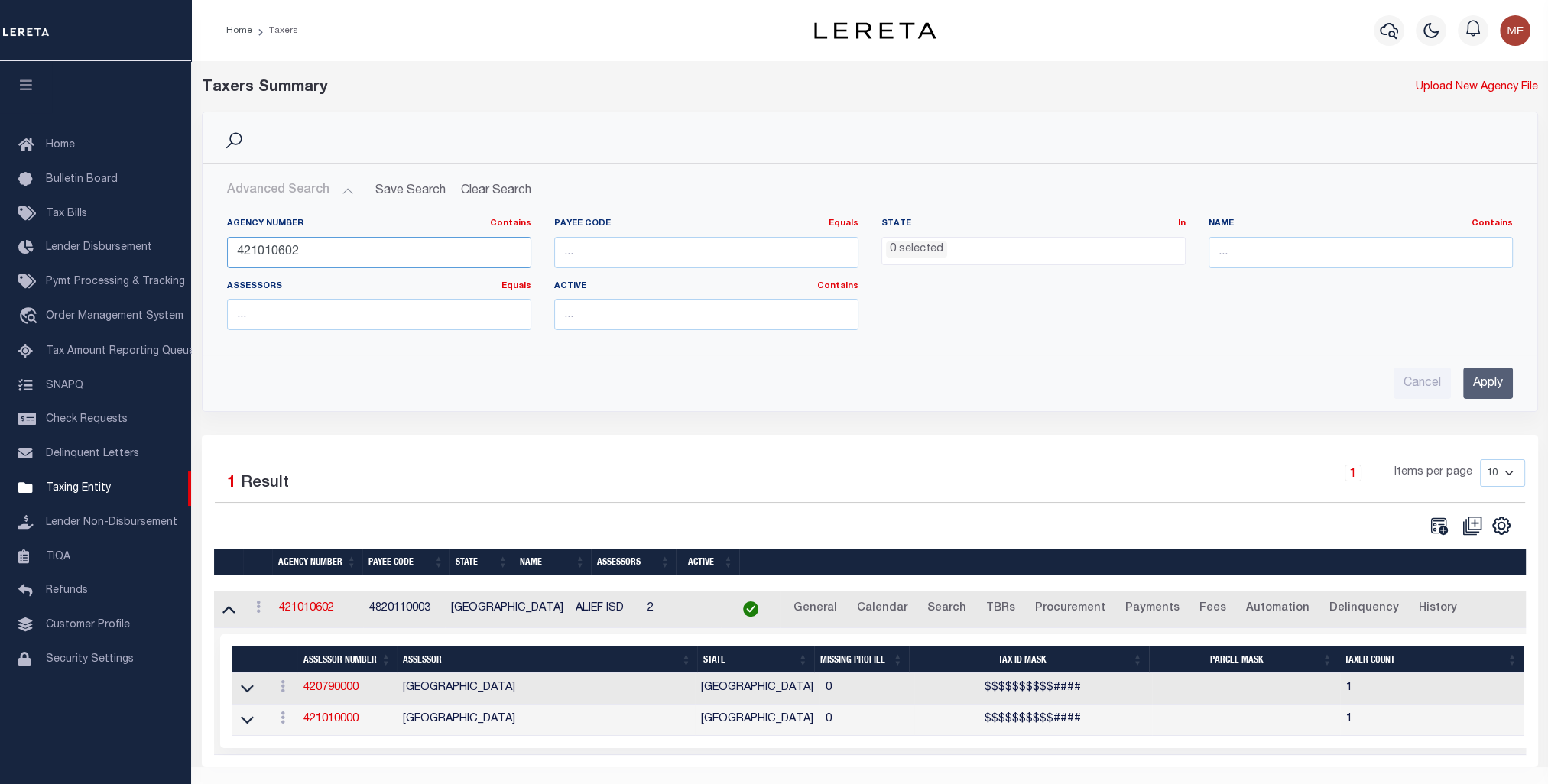
paste input "0010000"
click at [1483, 389] on input "Apply" at bounding box center [1487, 382] width 50 height 31
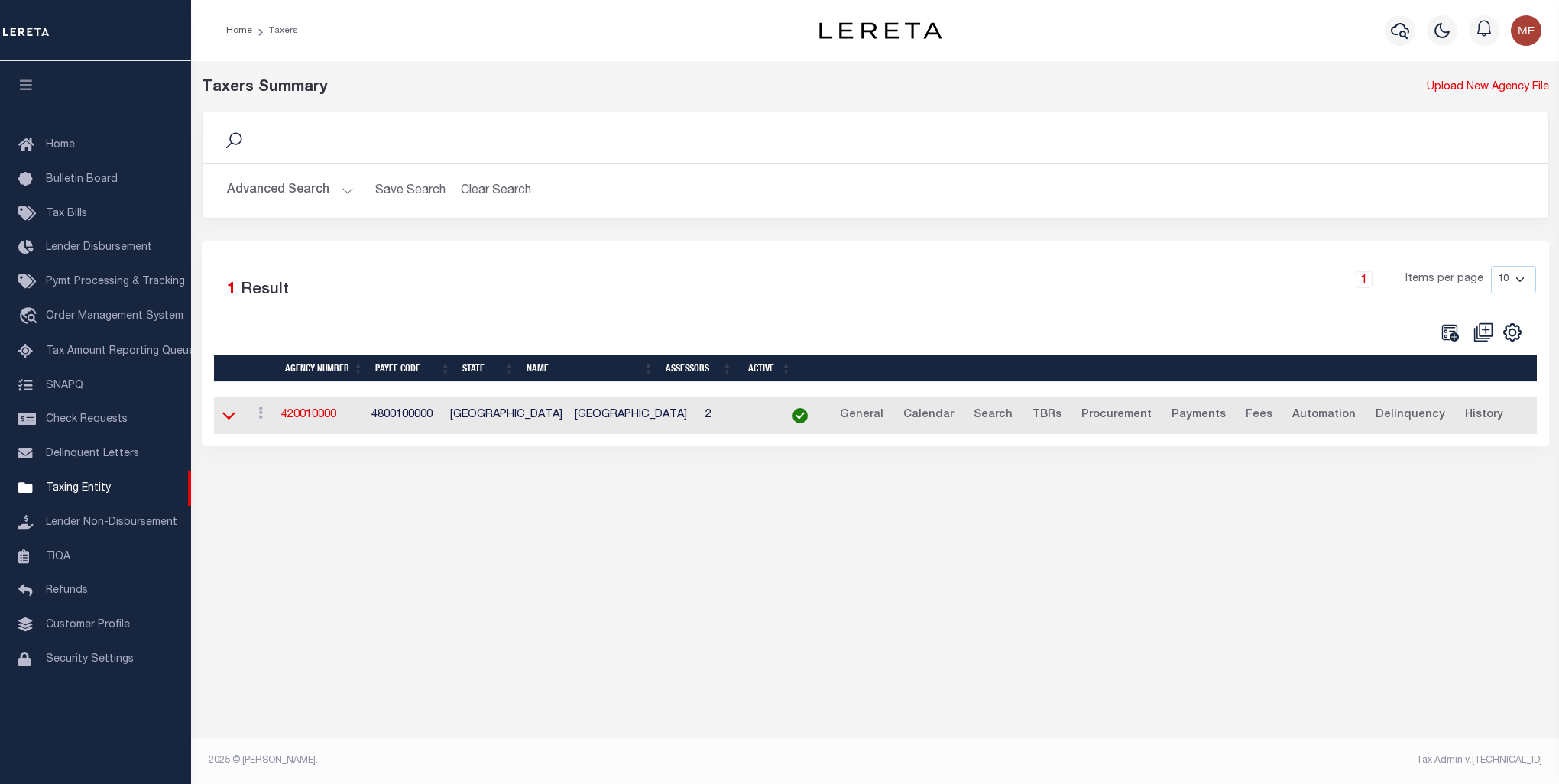
click at [226, 418] on icon at bounding box center [229, 416] width 13 height 8
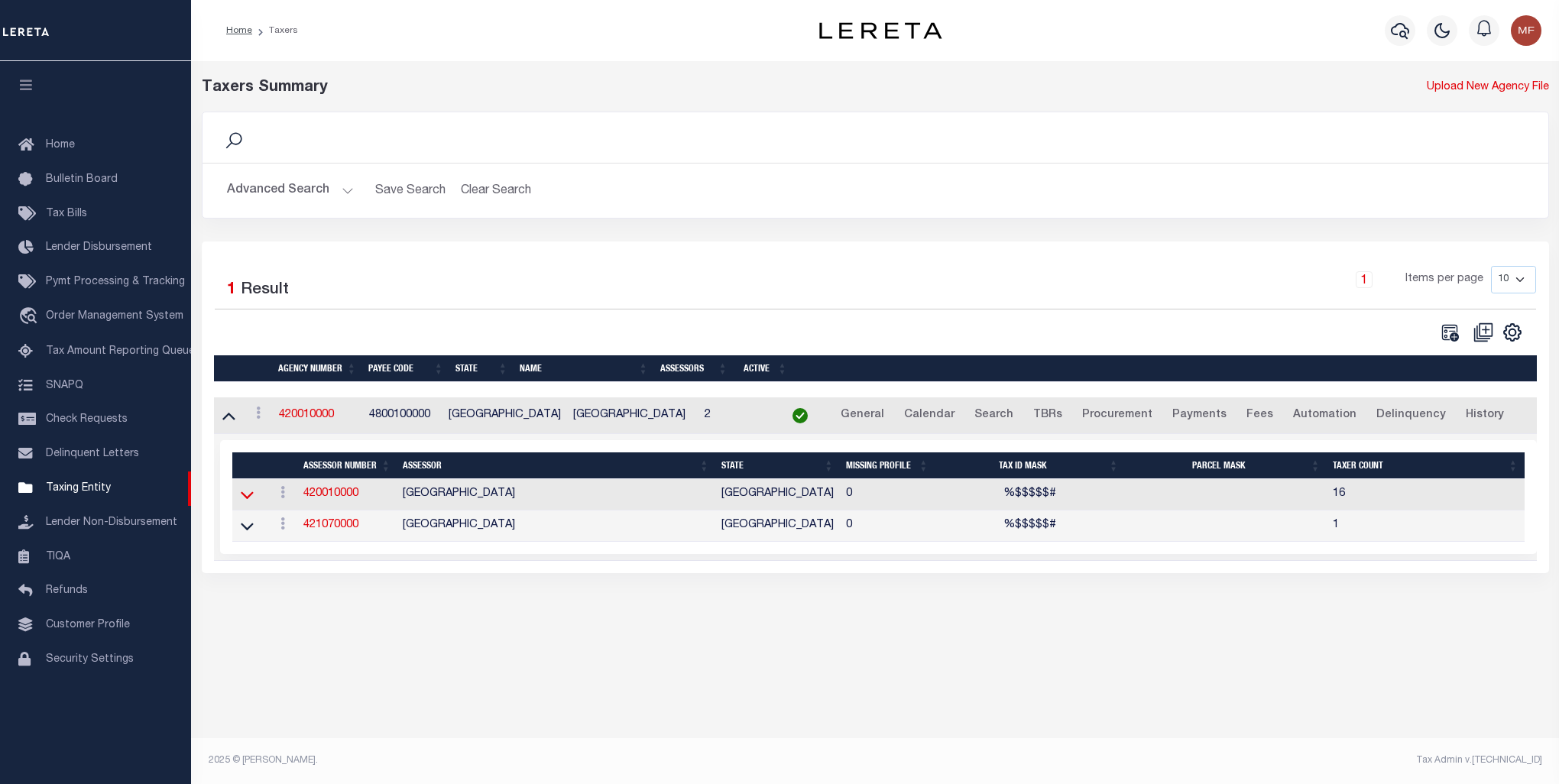
click at [250, 500] on icon at bounding box center [247, 494] width 13 height 16
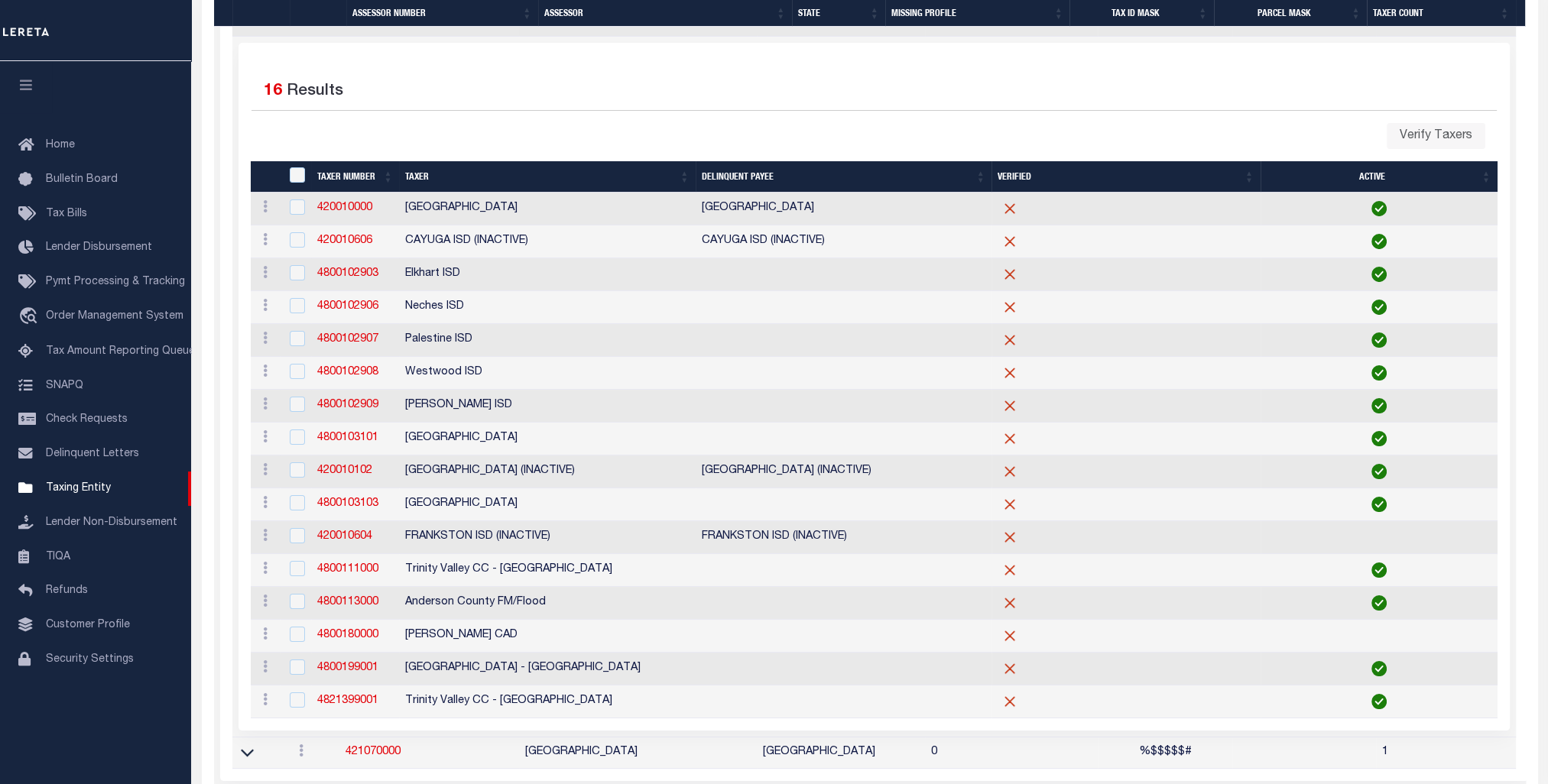
scroll to position [535, 0]
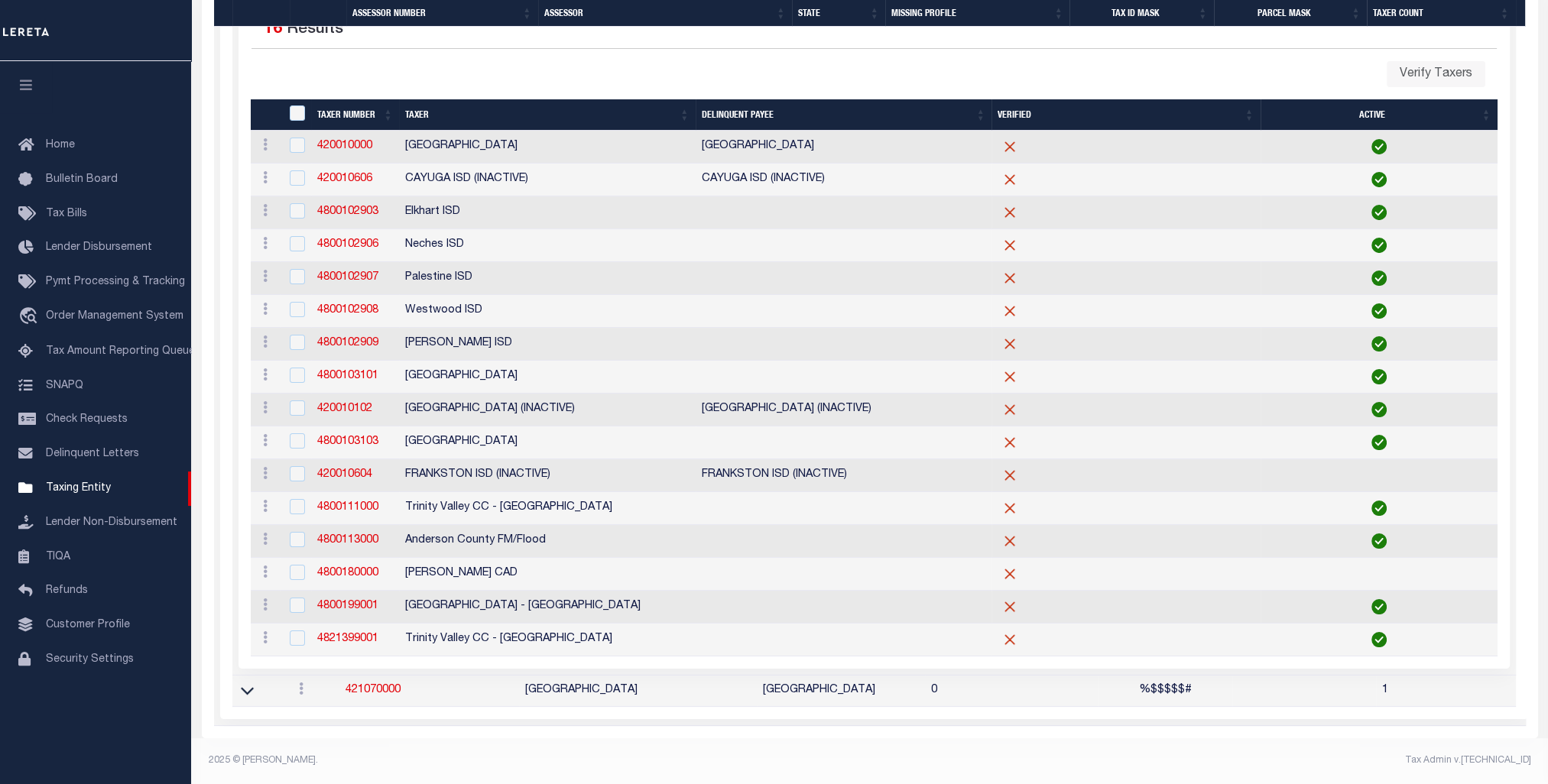
click at [250, 692] on icon at bounding box center [247, 690] width 13 height 16
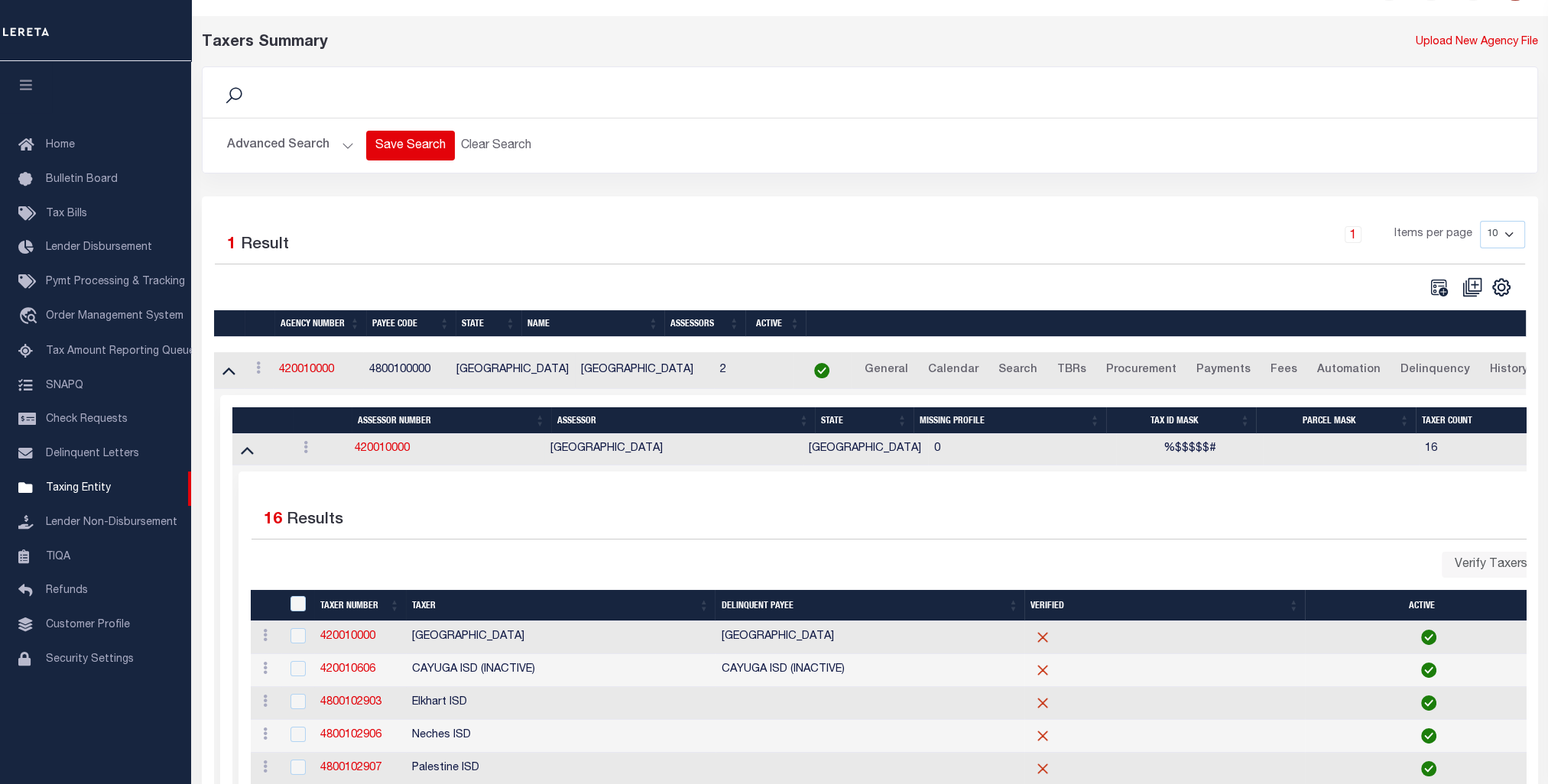
scroll to position [0, 0]
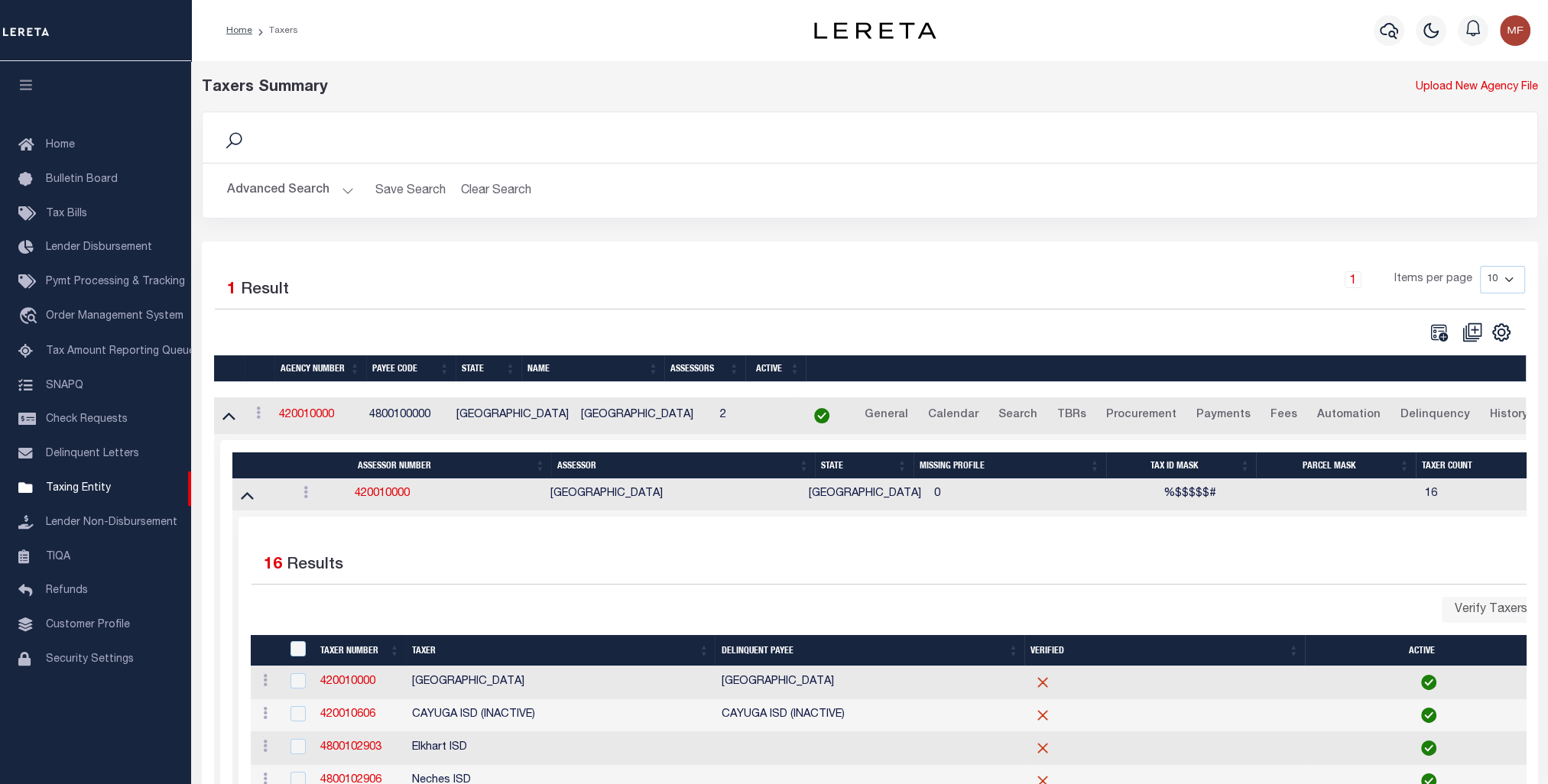
click at [340, 190] on button "Advanced Search" at bounding box center [290, 190] width 127 height 29
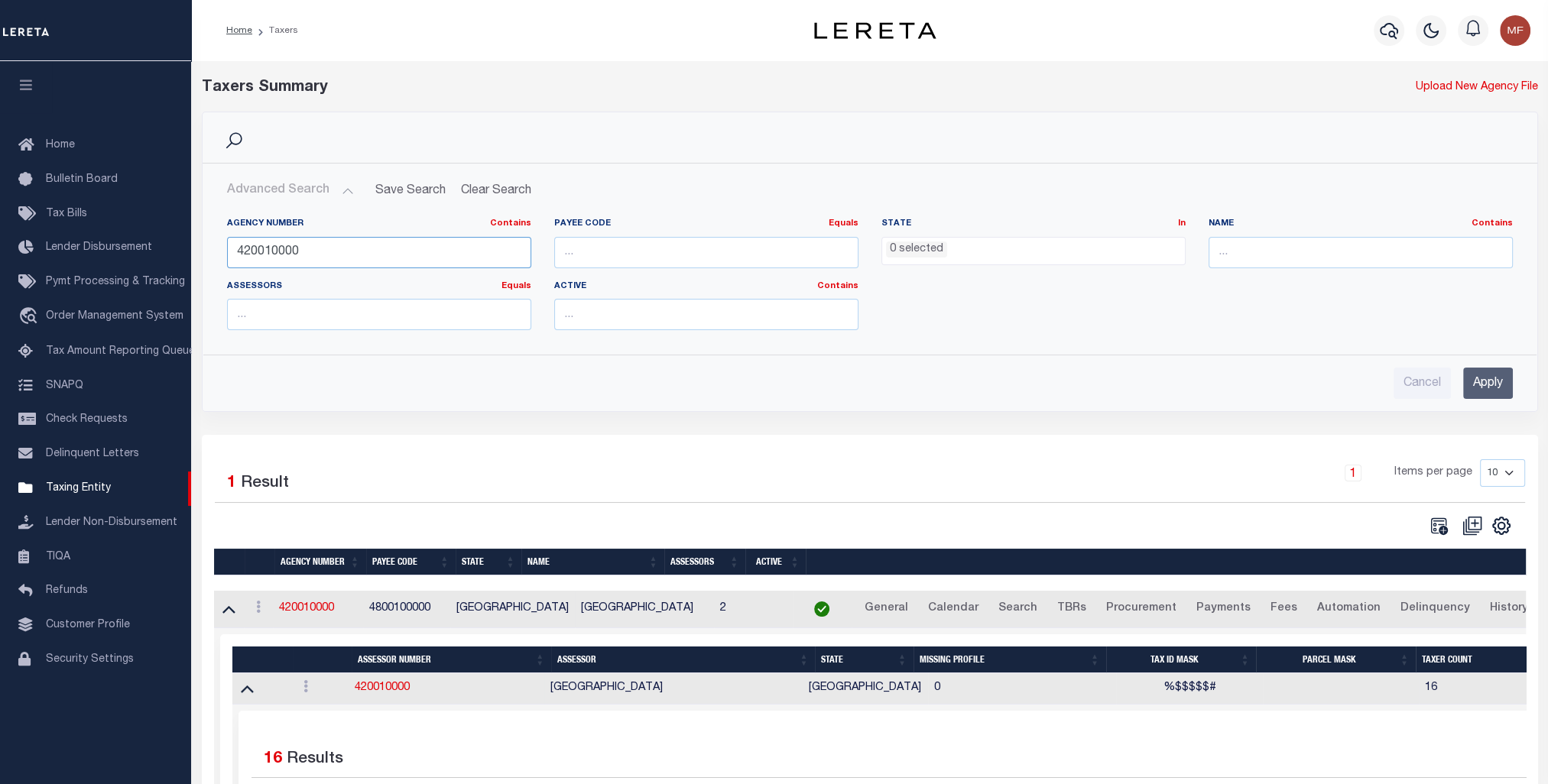
drag, startPoint x: 324, startPoint y: 255, endPoint x: 208, endPoint y: 256, distance: 116.0
click at [210, 256] on div "Agency Number Contains Contains Is 420010000 Payee Code Equals Equals Is Not Eq…" at bounding box center [870, 274] width 1333 height 137
paste input "8801"
click at [1489, 380] on input "Apply" at bounding box center [1487, 382] width 50 height 31
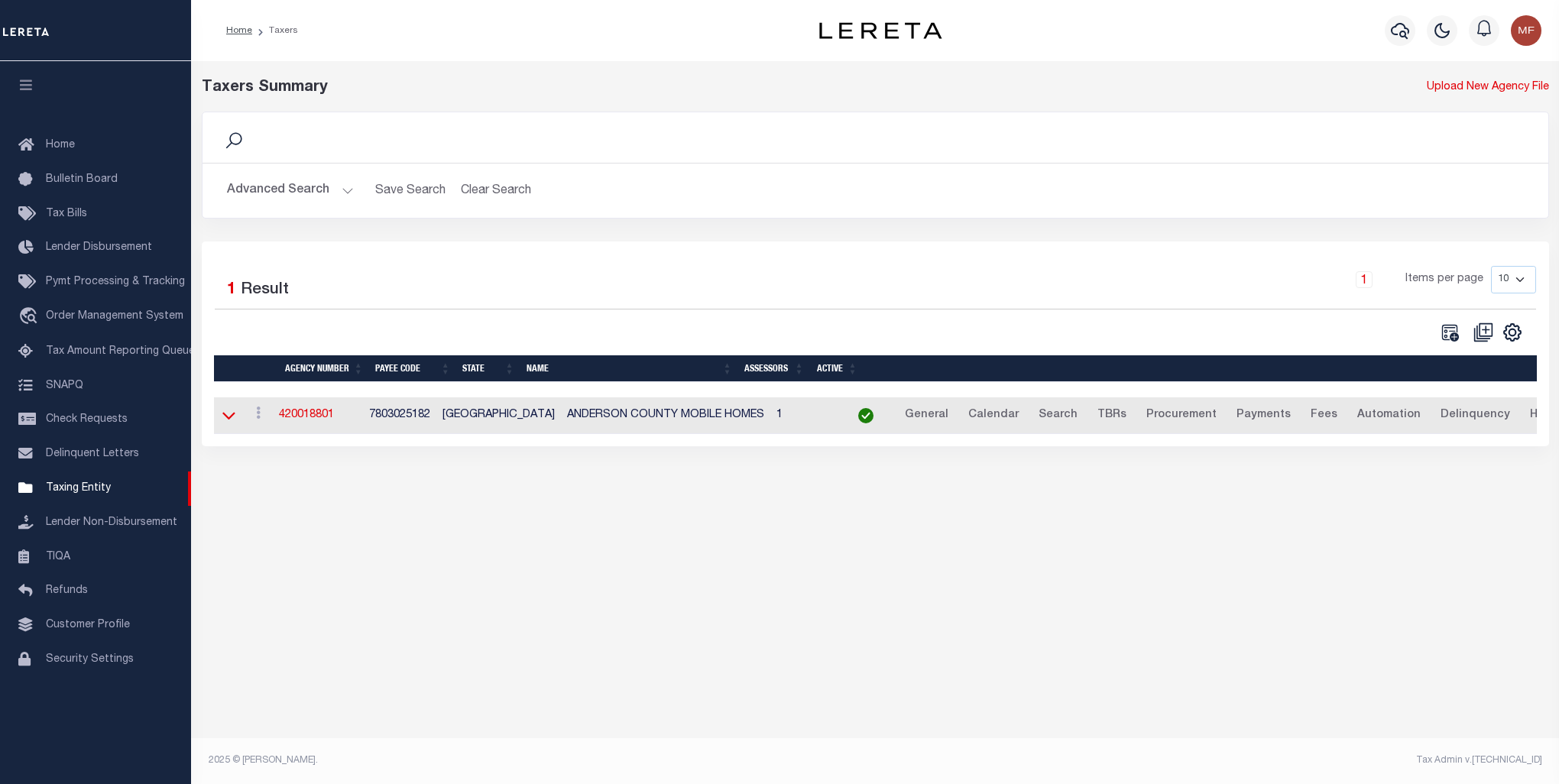
click at [229, 416] on icon at bounding box center [229, 415] width 13 height 16
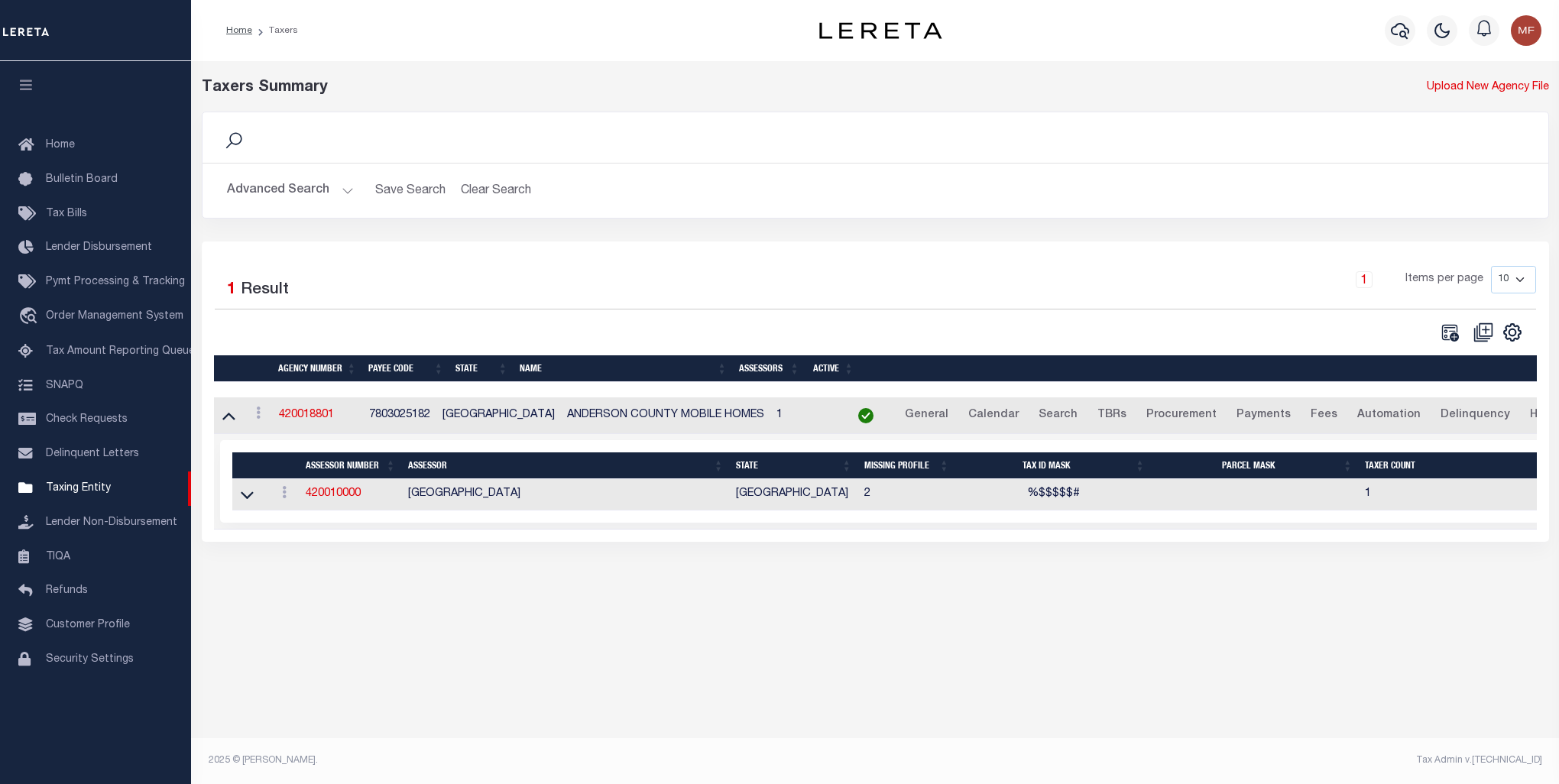
click at [313, 186] on button "Advanced Search" at bounding box center [290, 190] width 127 height 29
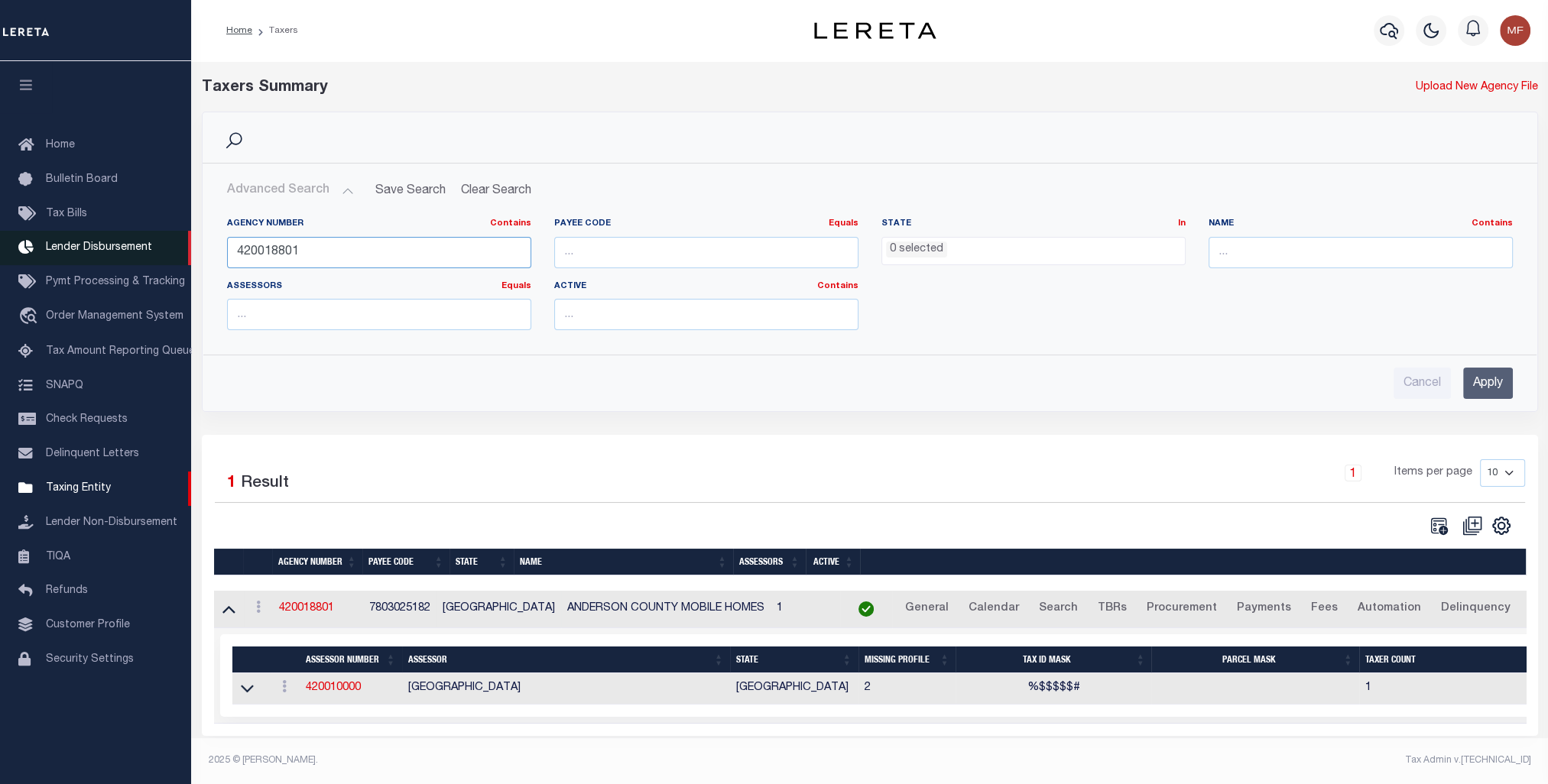
drag, startPoint x: 328, startPoint y: 250, endPoint x: 161, endPoint y: 250, distance: 167.0
click at [163, 250] on div "Home Taxers Profile" at bounding box center [774, 391] width 1548 height 781
paste input "20000"
click at [1490, 384] on input "Apply" at bounding box center [1487, 382] width 50 height 31
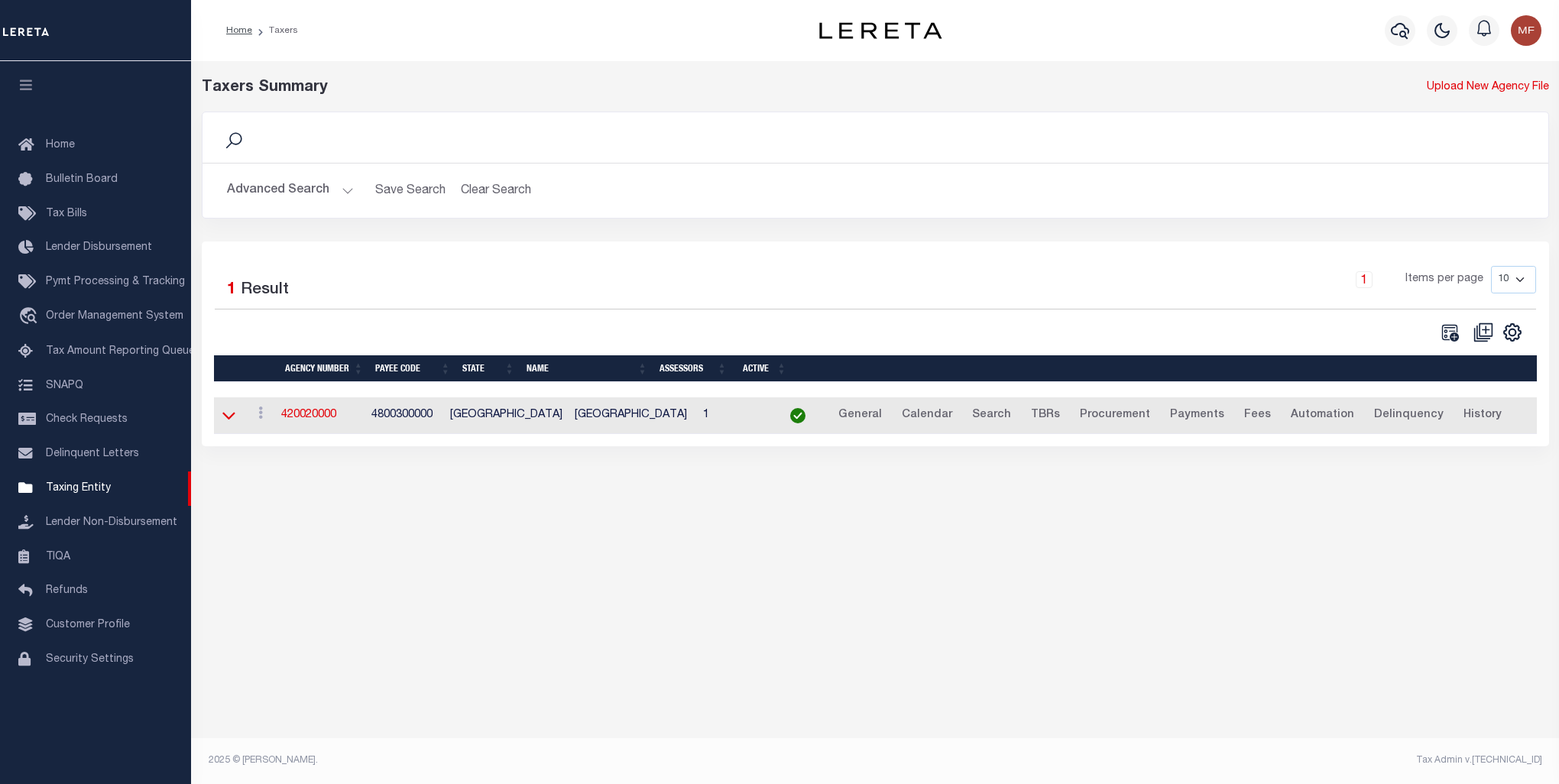
click at [229, 418] on icon at bounding box center [229, 416] width 13 height 8
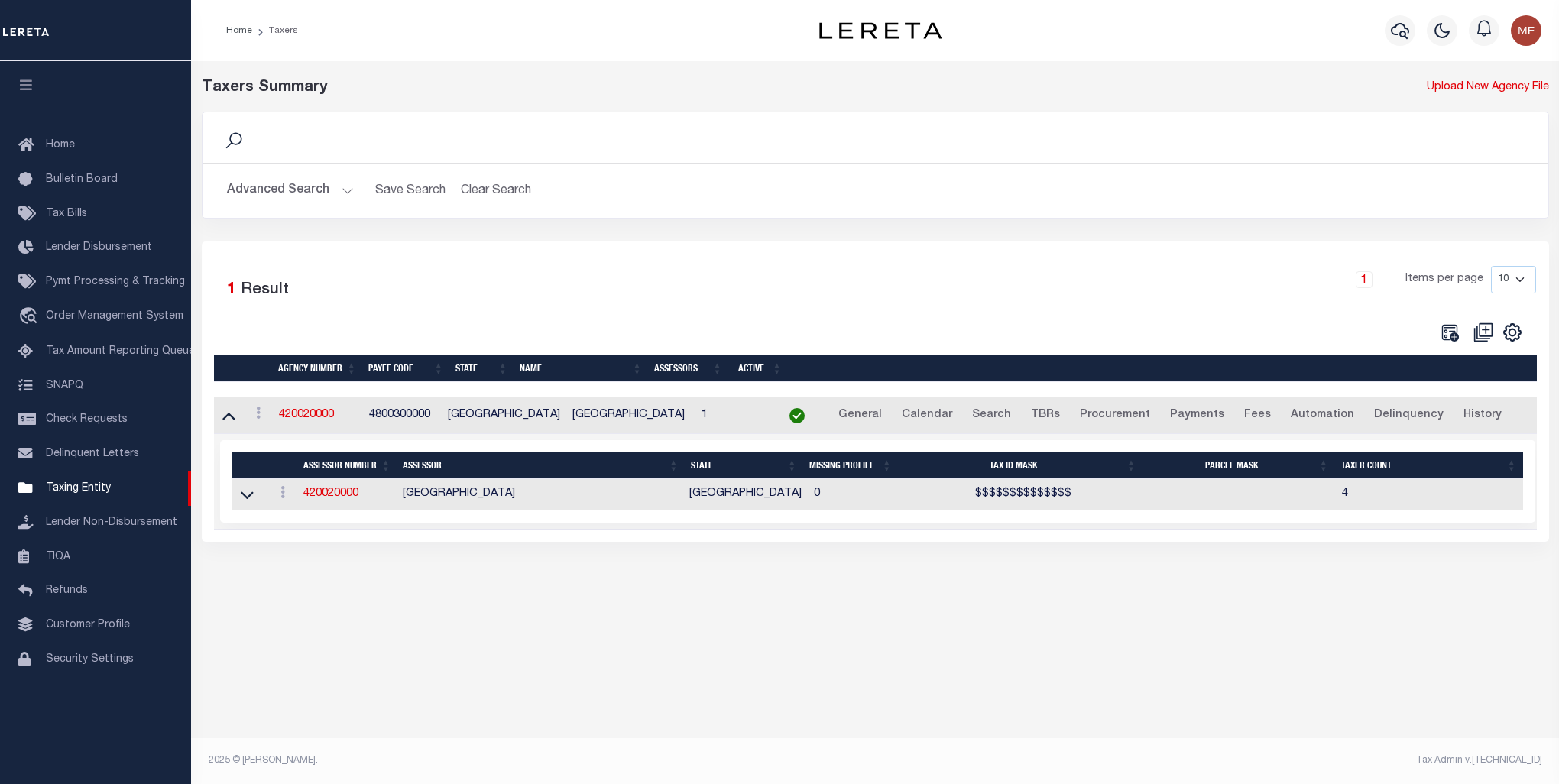
click at [258, 496] on td at bounding box center [251, 494] width 37 height 31
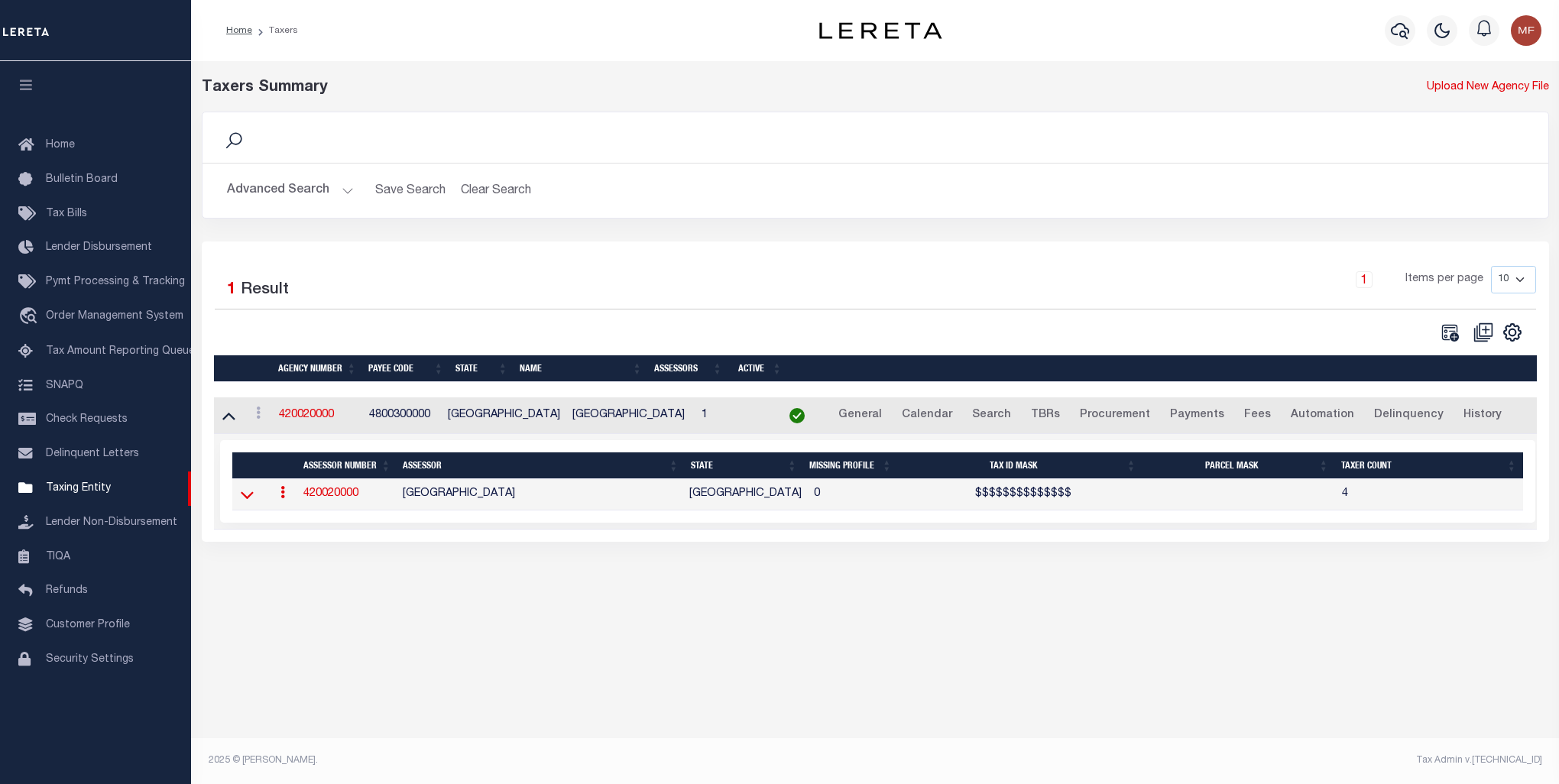
click at [248, 493] on icon at bounding box center [247, 494] width 13 height 16
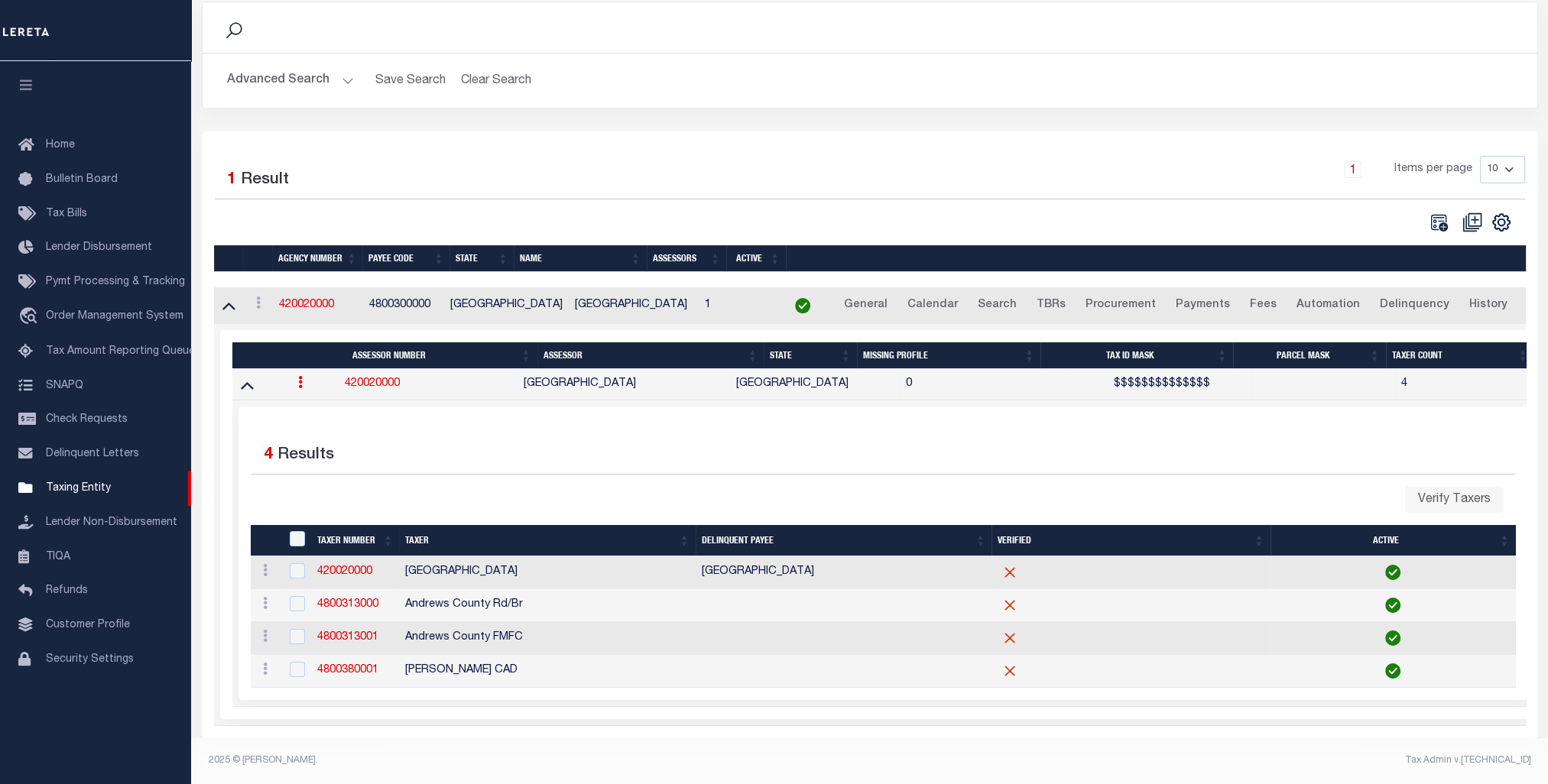
scroll to position [123, 0]
click at [282, 75] on button "Advanced Search" at bounding box center [290, 80] width 127 height 29
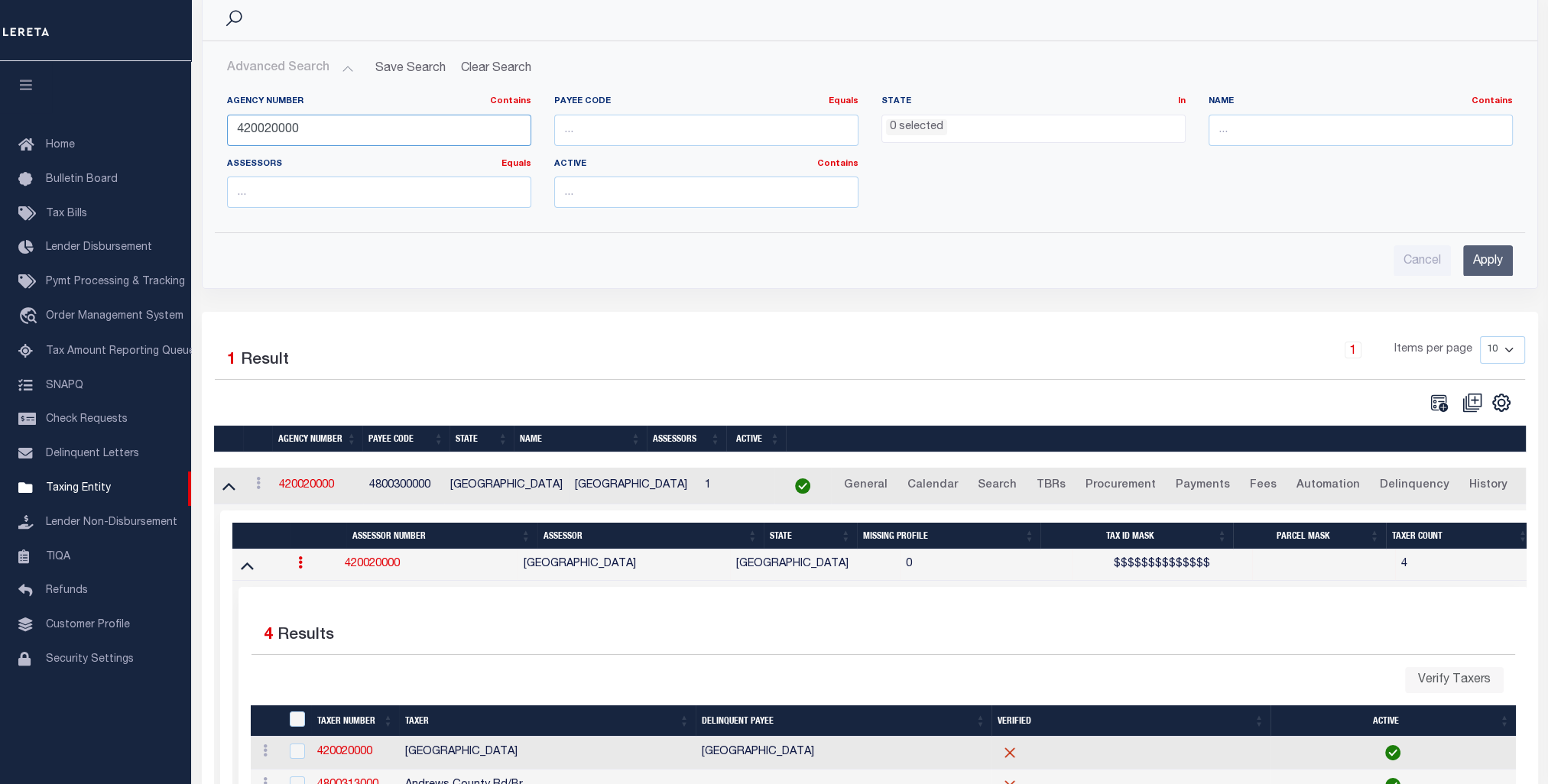
drag, startPoint x: 230, startPoint y: 120, endPoint x: 115, endPoint y: 118, distance: 115.0
click at [120, 118] on div "Home Taxers Profile" at bounding box center [774, 420] width 1548 height 1087
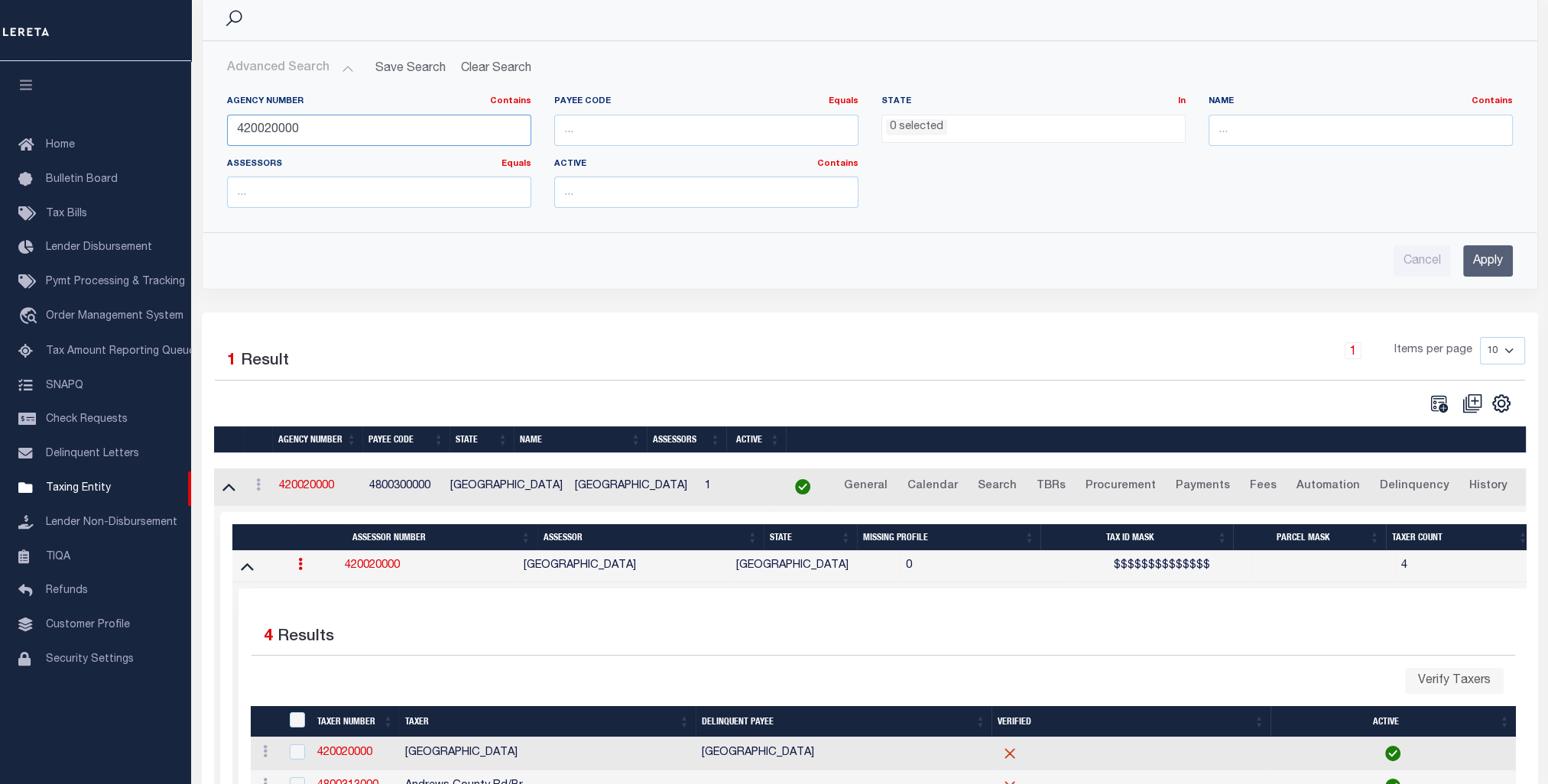
paste input "8801"
type input "420028801"
click at [1481, 255] on input "Apply" at bounding box center [1487, 260] width 50 height 31
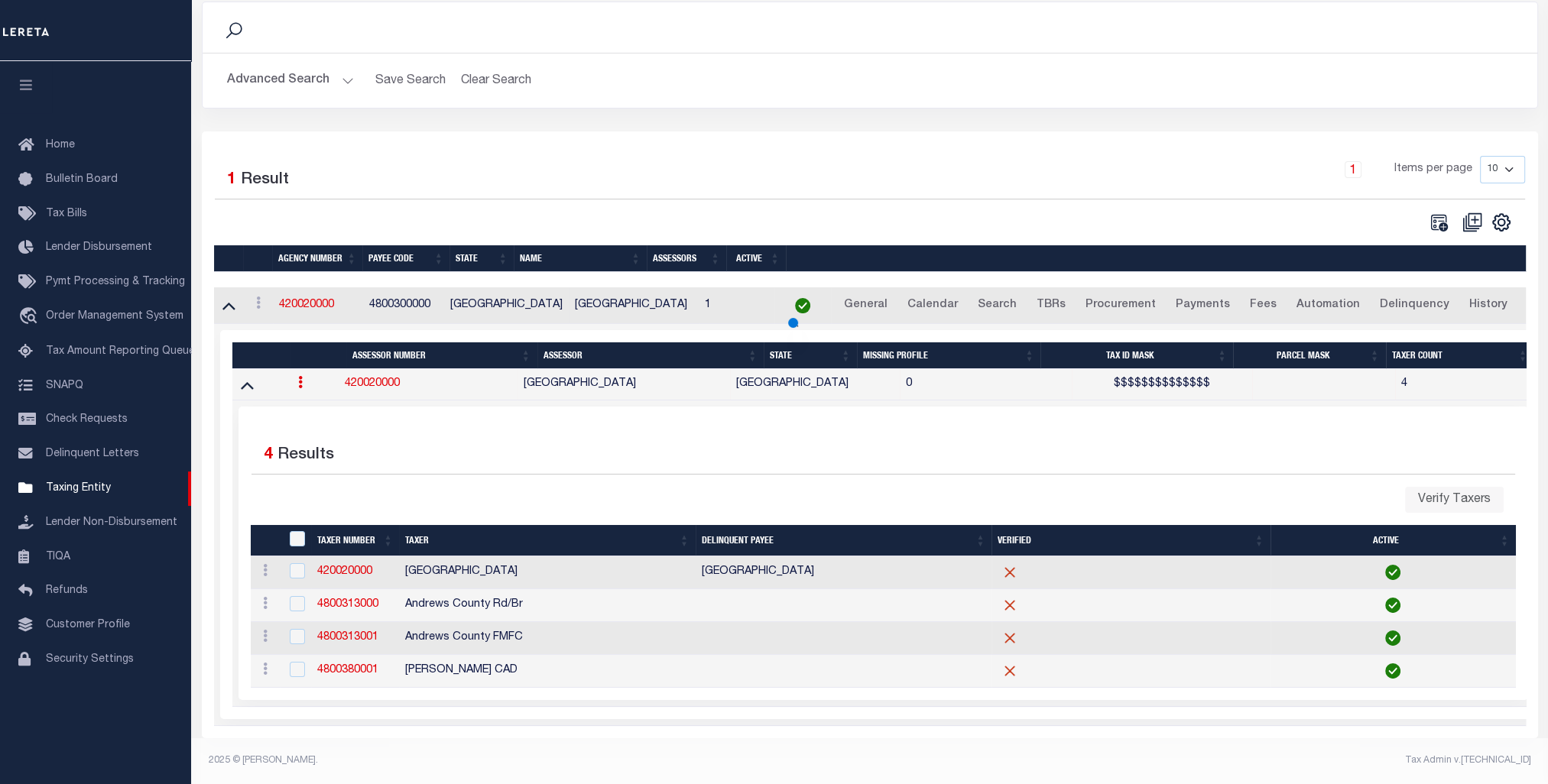
scroll to position [0, 0]
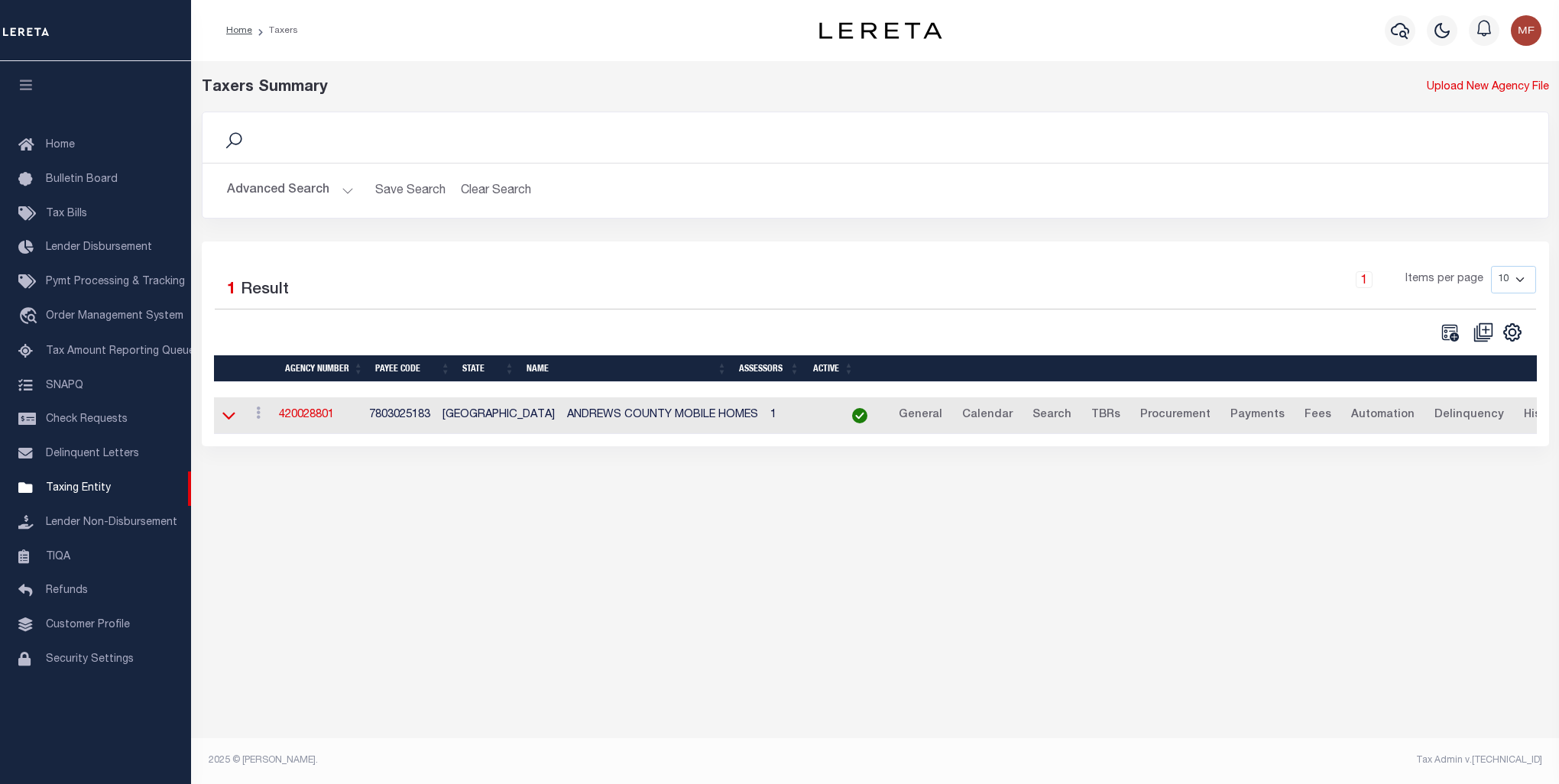
click at [225, 416] on icon at bounding box center [229, 415] width 13 height 16
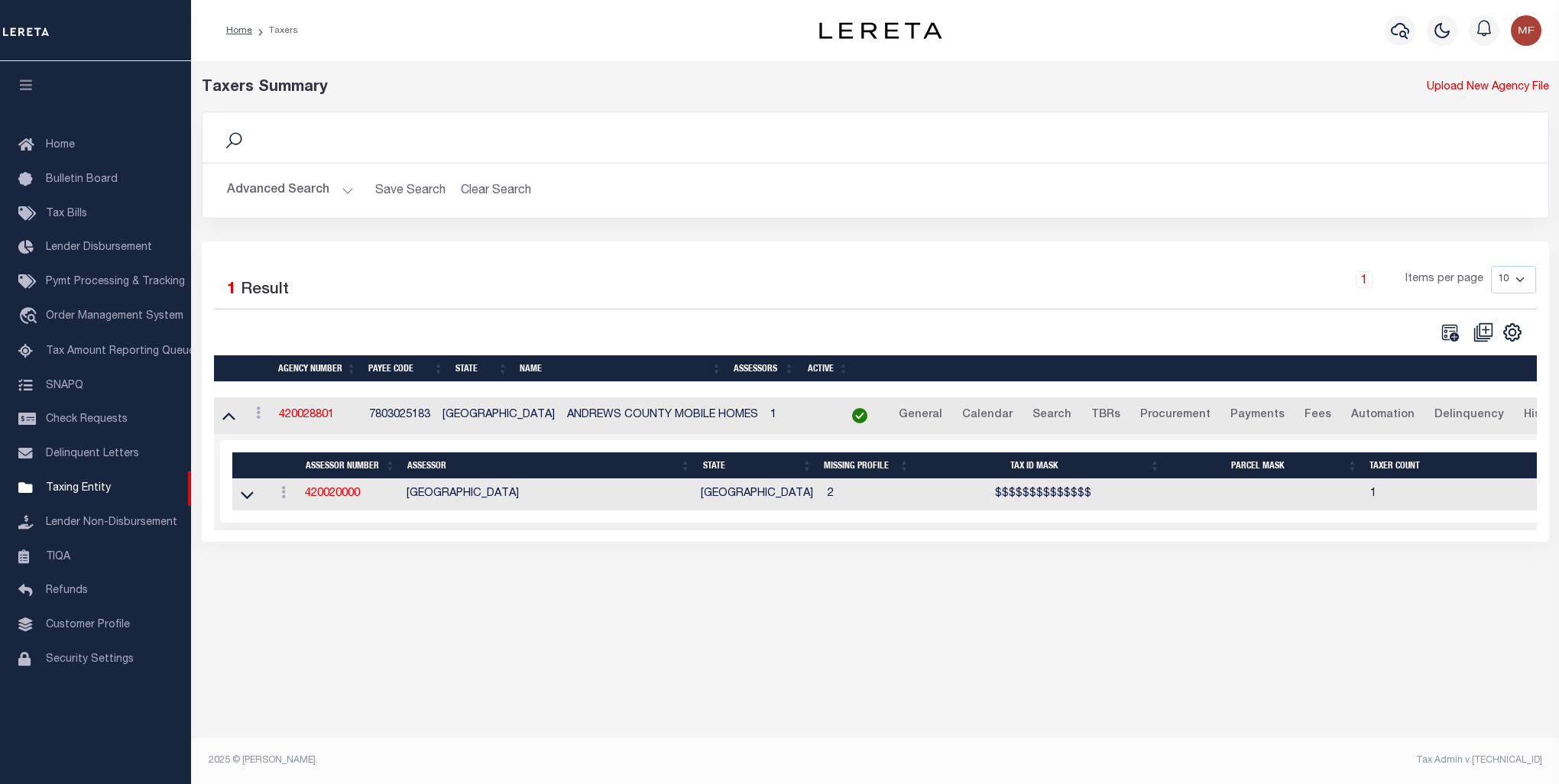
click at [247, 505] on td at bounding box center [251, 494] width 38 height 31
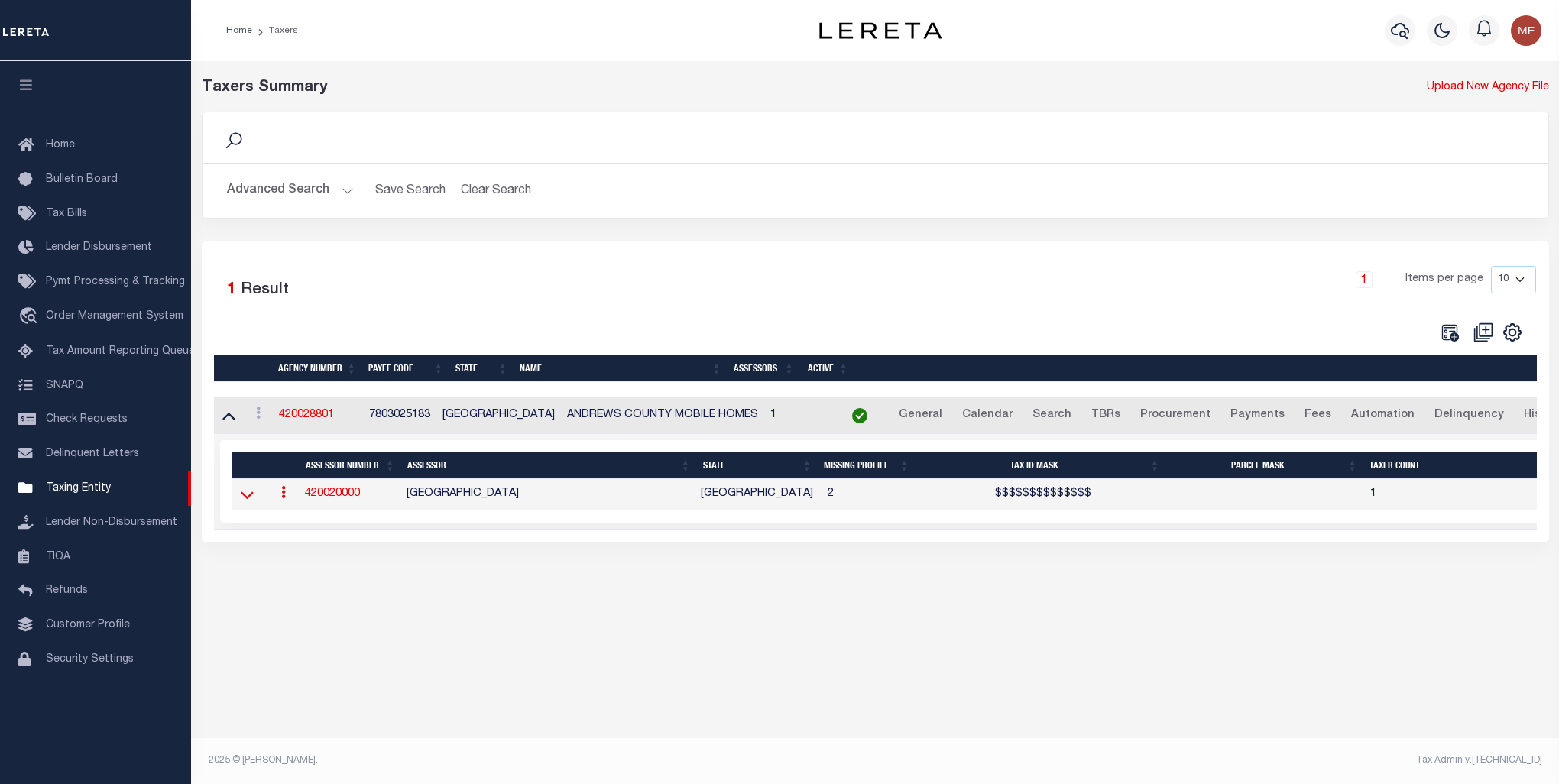
click at [246, 502] on icon at bounding box center [247, 494] width 13 height 16
